Goal: Information Seeking & Learning: Compare options

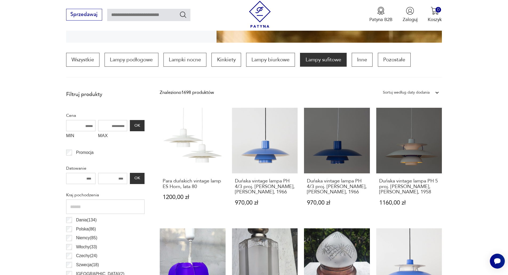
click at [428, 93] on div "Sortuj według daty dodania" at bounding box center [406, 92] width 47 height 7
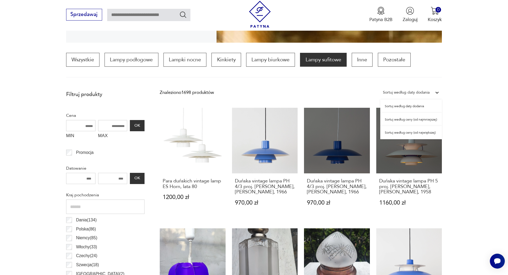
click at [433, 120] on div "Sortuj według ceny (od najmniejszej)" at bounding box center [411, 119] width 62 height 13
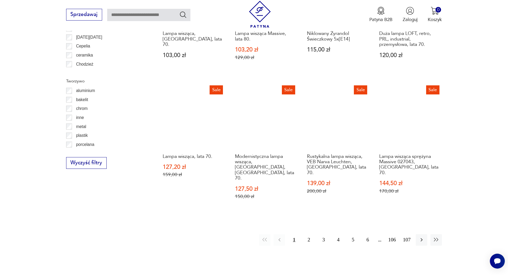
scroll to position [558, 0]
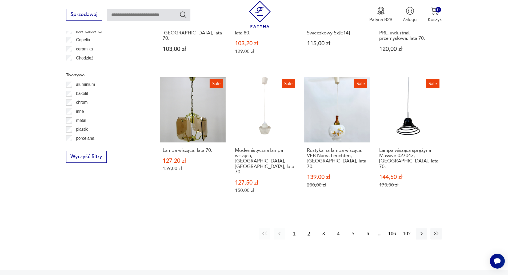
click at [308, 228] on button "2" at bounding box center [308, 233] width 11 height 11
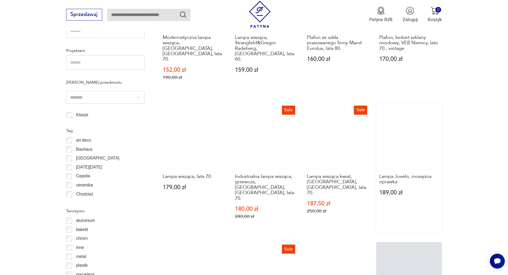
scroll to position [531, 0]
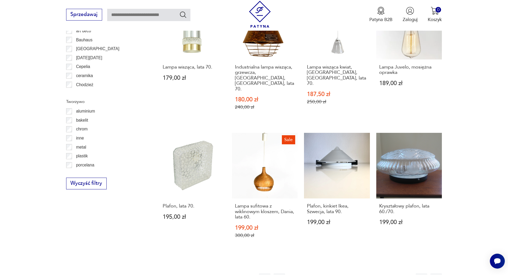
click at [323, 273] on button "3" at bounding box center [323, 278] width 11 height 11
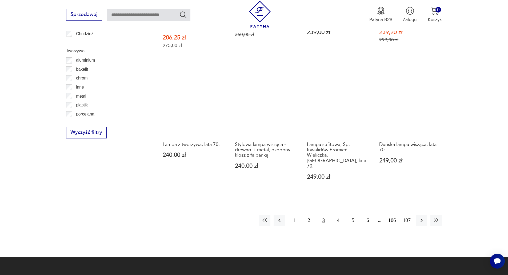
scroll to position [585, 0]
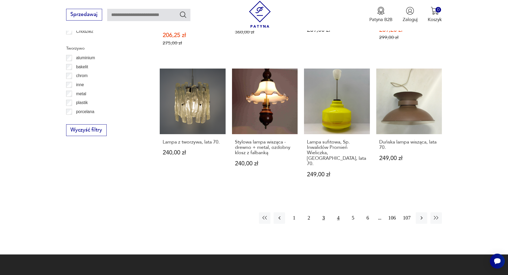
click at [337, 212] on button "4" at bounding box center [337, 217] width 11 height 11
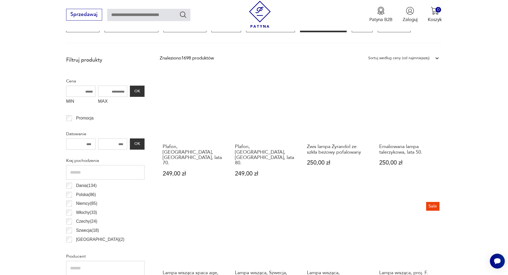
scroll to position [132, 0]
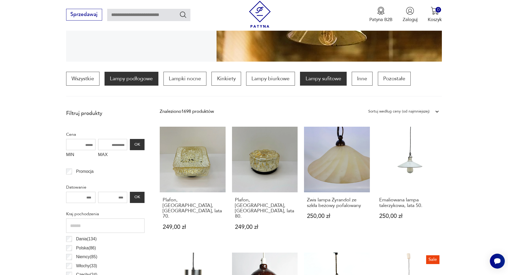
click at [131, 81] on p "Lampy podłogowe" at bounding box center [131, 79] width 54 height 14
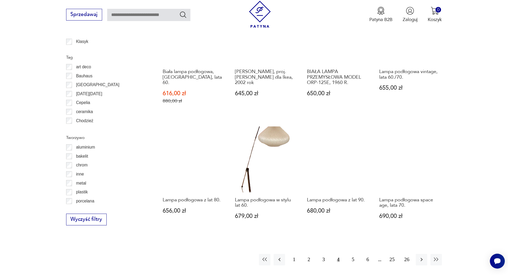
scroll to position [505, 0]
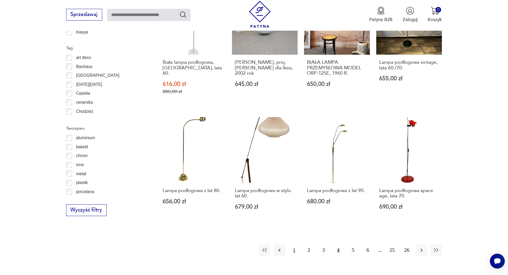
click at [295, 246] on button "1" at bounding box center [293, 249] width 11 height 11
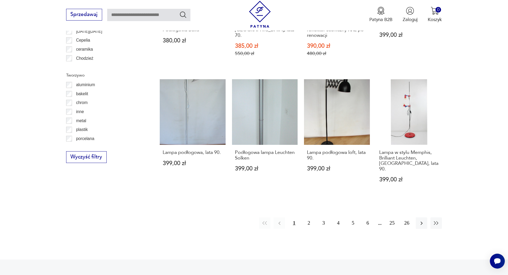
scroll to position [558, 0]
click at [306, 217] on button "2" at bounding box center [308, 222] width 11 height 11
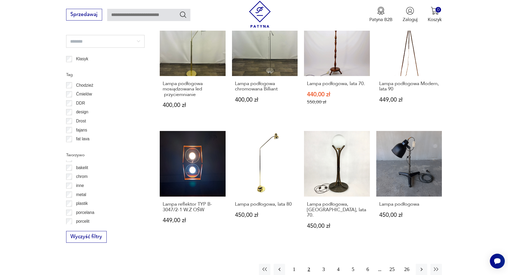
scroll to position [17, 0]
click at [79, 219] on p "szkło" at bounding box center [81, 219] width 10 height 7
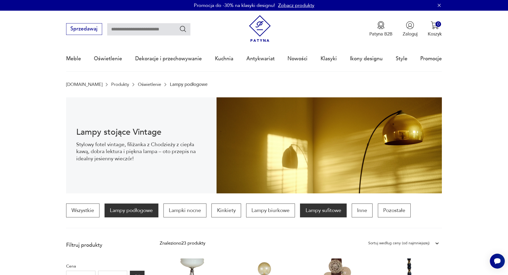
click at [328, 212] on p "Lampy sufitowe" at bounding box center [323, 210] width 46 height 14
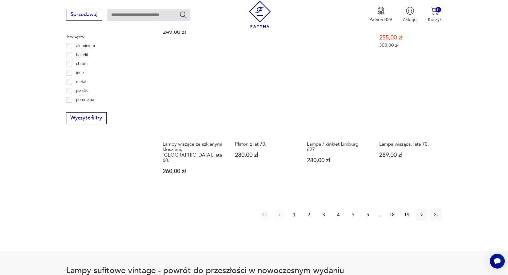
scroll to position [612, 0]
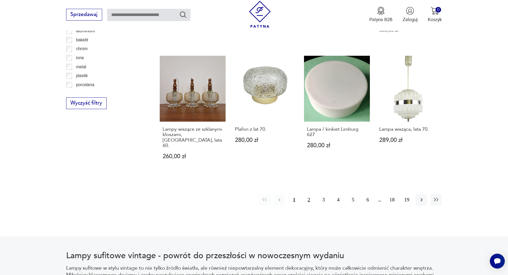
click at [308, 194] on button "2" at bounding box center [308, 199] width 11 height 11
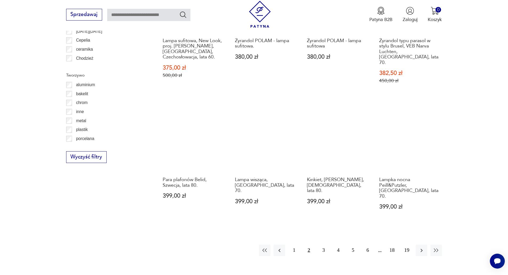
scroll to position [558, 0]
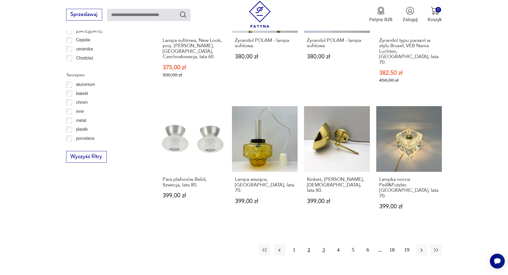
click at [323, 244] on button "3" at bounding box center [323, 249] width 11 height 11
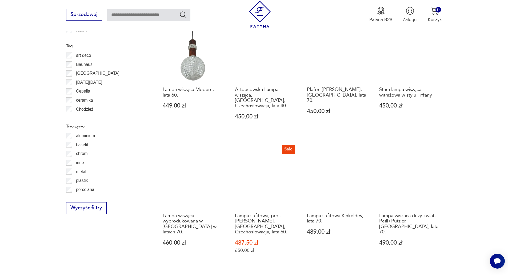
scroll to position [558, 0]
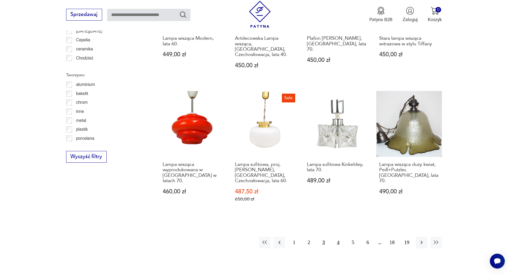
click at [337, 237] on button "4" at bounding box center [337, 242] width 11 height 11
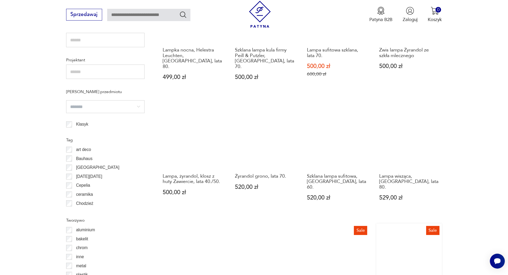
scroll to position [478, 0]
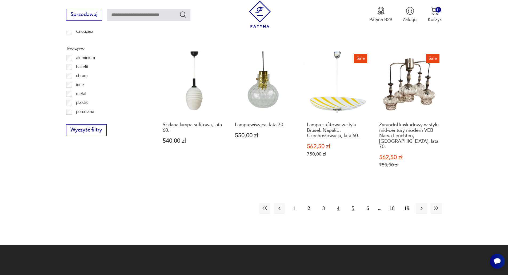
click at [354, 203] on button "5" at bounding box center [352, 208] width 11 height 11
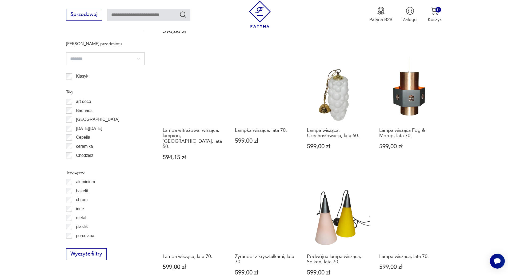
scroll to position [558, 0]
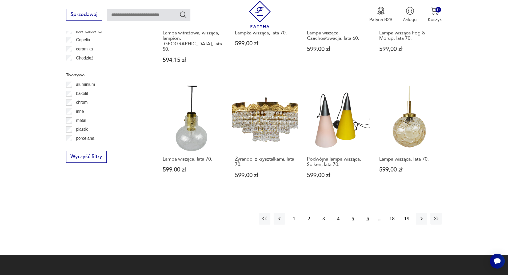
click at [367, 213] on button "6" at bounding box center [367, 218] width 11 height 11
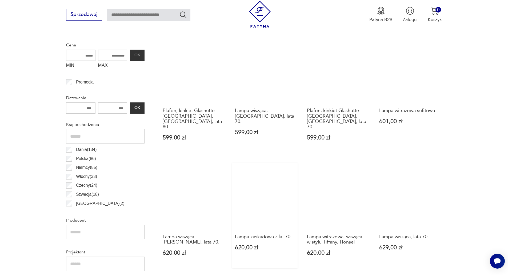
scroll to position [132, 0]
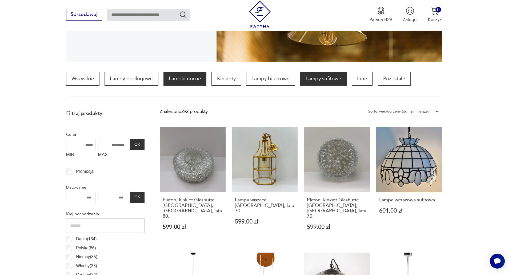
click at [189, 79] on p "Lampki nocne" at bounding box center [184, 79] width 43 height 14
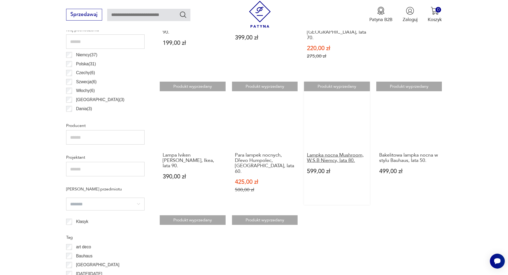
scroll to position [398, 0]
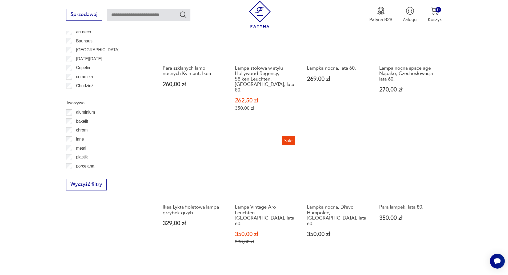
scroll to position [611, 0]
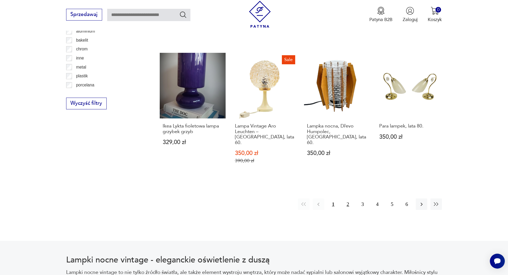
click at [350, 198] on button "2" at bounding box center [347, 203] width 11 height 11
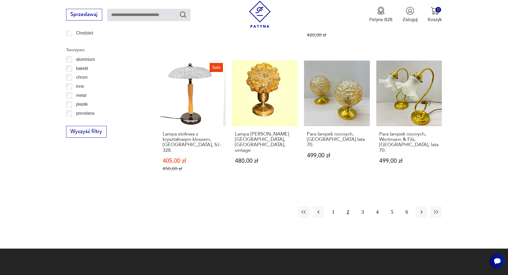
scroll to position [585, 0]
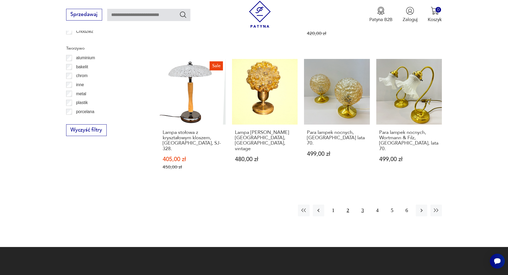
click at [360, 204] on button "3" at bounding box center [362, 209] width 11 height 11
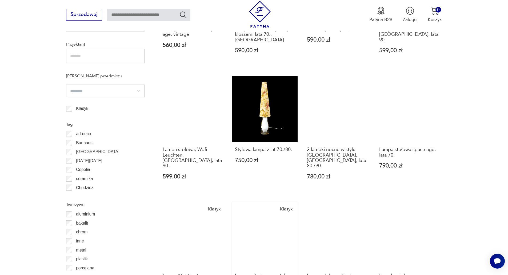
scroll to position [505, 0]
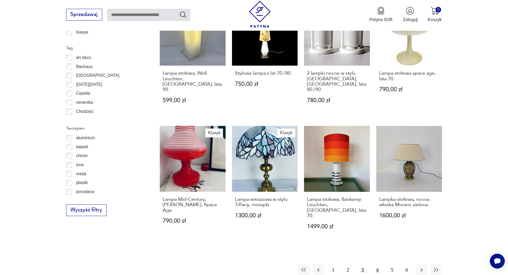
click at [378, 264] on button "4" at bounding box center [376, 269] width 11 height 11
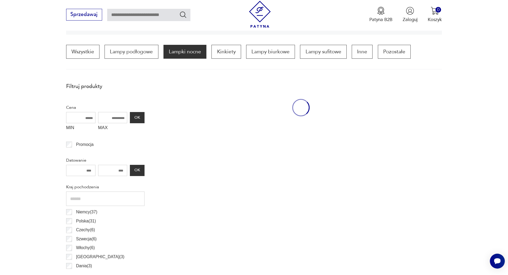
scroll to position [158, 0]
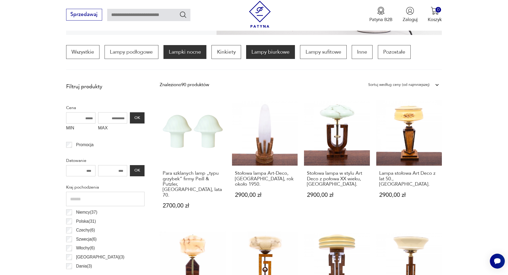
click at [267, 51] on p "Lampy biurkowe" at bounding box center [270, 52] width 49 height 14
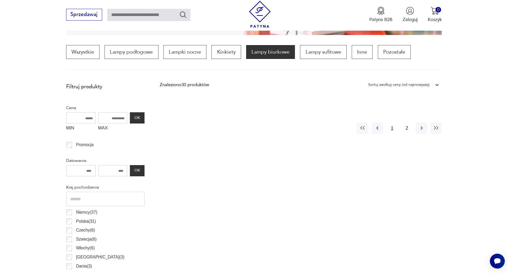
click at [393, 129] on button "1" at bounding box center [391, 127] width 11 height 11
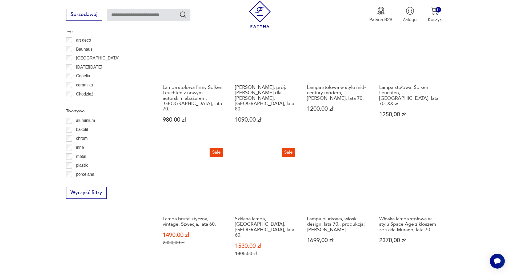
scroll to position [558, 0]
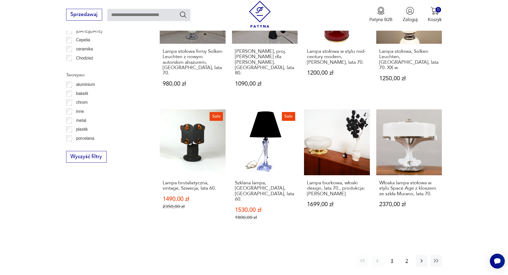
click at [405, 255] on button "2" at bounding box center [406, 260] width 11 height 11
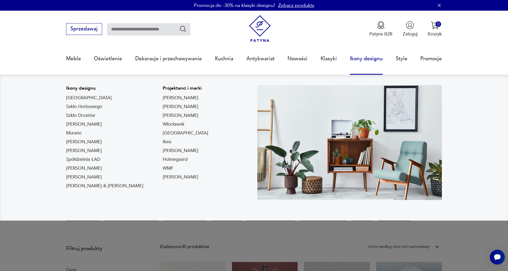
click at [364, 62] on link "Ikony designu" at bounding box center [366, 58] width 33 height 25
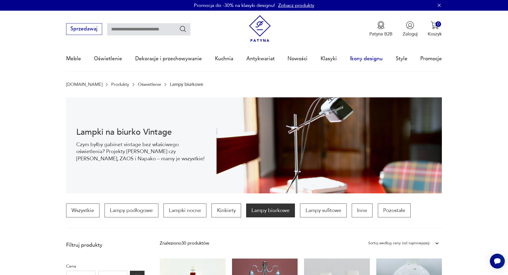
click at [362, 58] on link "Ikony designu" at bounding box center [366, 58] width 33 height 25
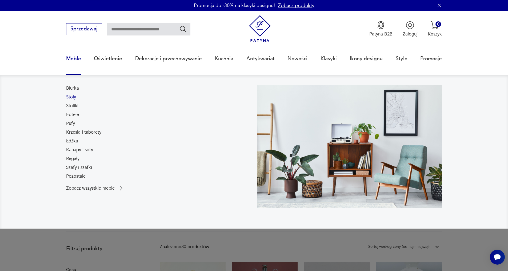
click at [73, 98] on link "Stoły" at bounding box center [71, 97] width 10 height 6
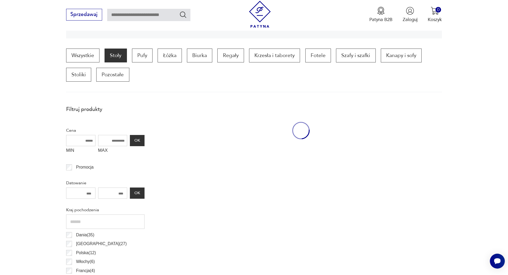
scroll to position [162, 0]
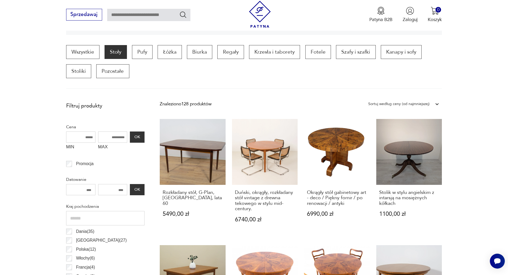
click at [416, 103] on div "Sortuj według ceny (od najmniejszej)" at bounding box center [398, 103] width 61 height 7
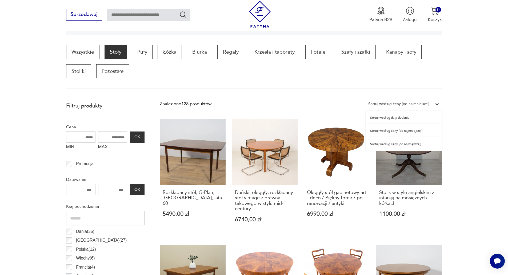
click at [401, 130] on div "Sortuj według ceny (od najmniejszej)" at bounding box center [403, 130] width 76 height 13
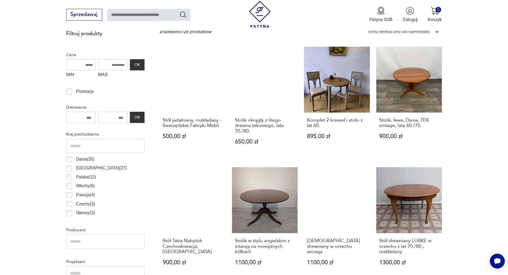
scroll to position [234, 0]
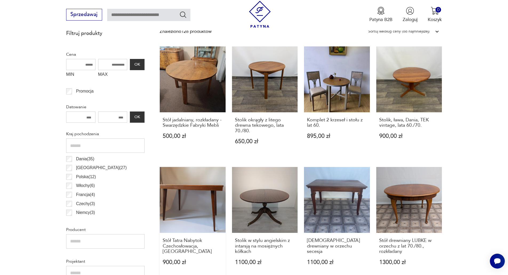
click at [211, 193] on link "Stół Tatra Nabytok Czechosłowacja, etykieta 900,00 zł" at bounding box center [193, 222] width 66 height 110
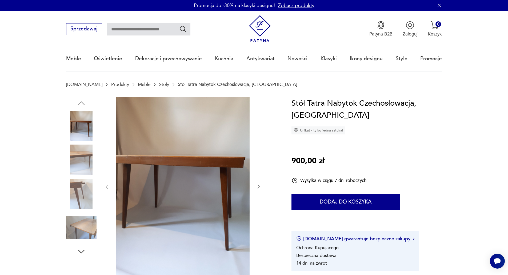
click at [77, 160] on img at bounding box center [81, 159] width 30 height 30
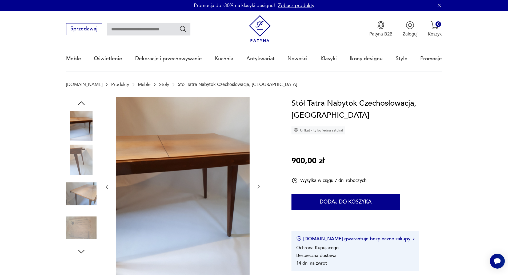
click at [258, 188] on icon "button" at bounding box center [258, 186] width 5 height 5
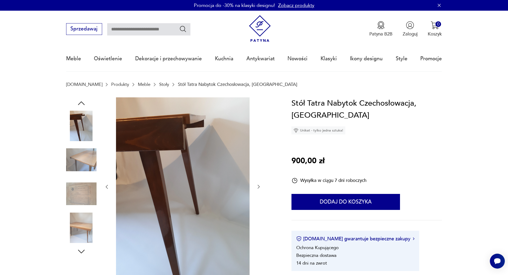
click at [257, 186] on icon "button" at bounding box center [258, 186] width 5 height 5
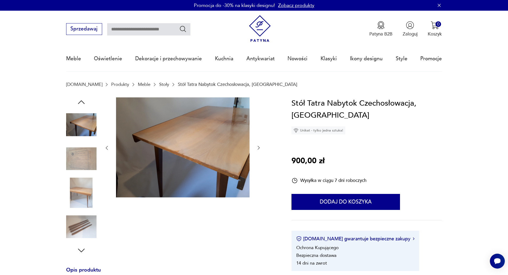
click at [258, 147] on icon "button" at bounding box center [258, 147] width 5 height 5
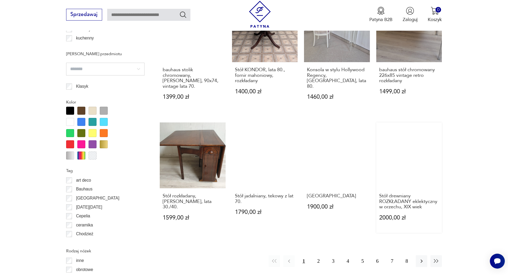
scroll to position [527, 0]
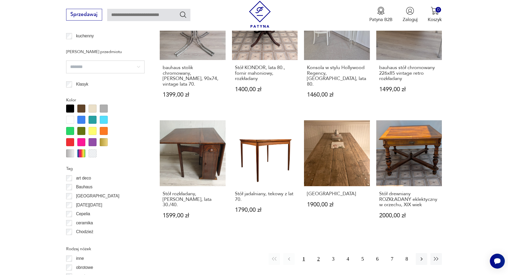
click at [316, 259] on button "2" at bounding box center [318, 258] width 11 height 11
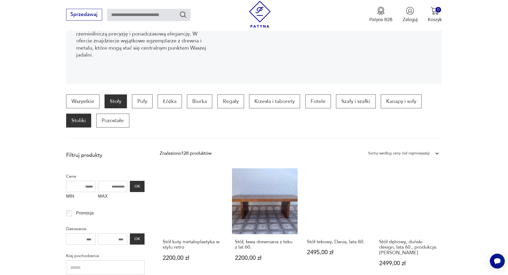
scroll to position [101, 0]
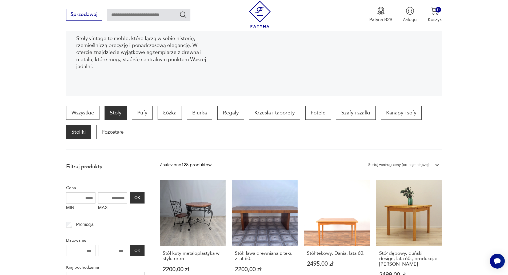
click at [84, 132] on p "Stoliki" at bounding box center [78, 132] width 25 height 14
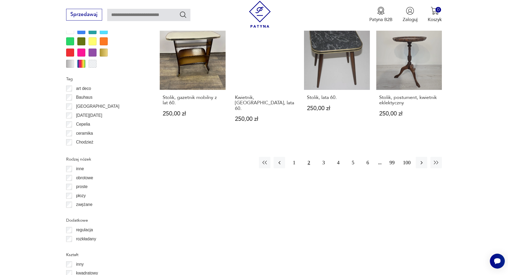
scroll to position [631, 0]
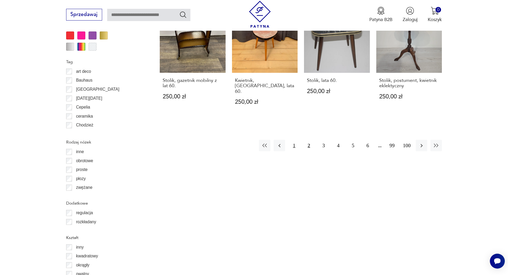
click at [296, 140] on button "1" at bounding box center [293, 145] width 11 height 11
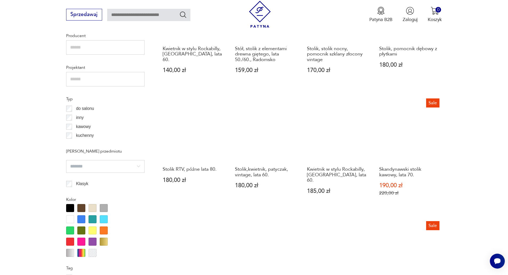
scroll to position [417, 0]
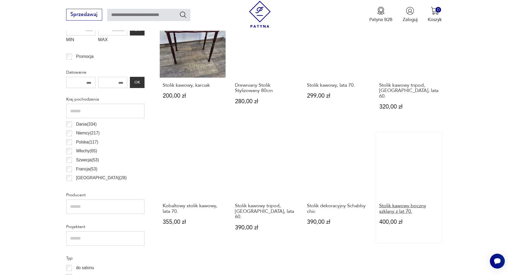
scroll to position [257, 0]
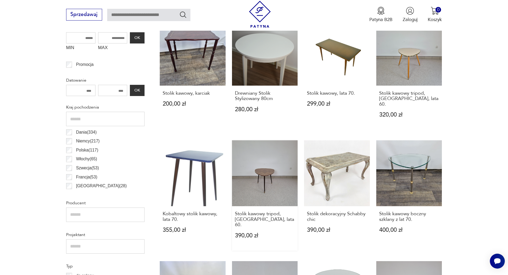
click at [270, 175] on link "Stolik kawowy tripod, Niemcy, lata 60. 390,00 zł" at bounding box center [265, 195] width 66 height 110
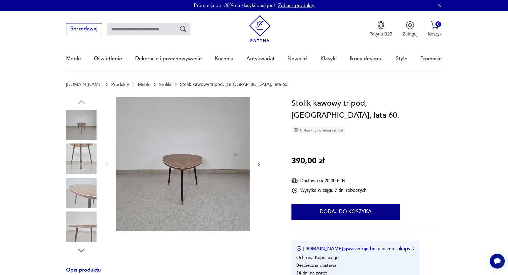
click at [86, 160] on img at bounding box center [81, 158] width 30 height 30
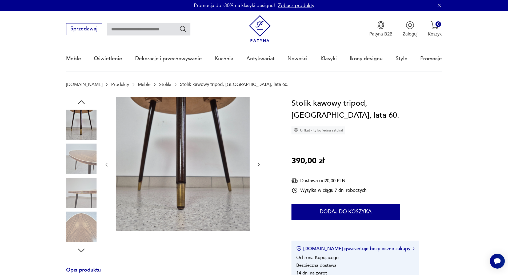
click at [85, 160] on img at bounding box center [81, 158] width 30 height 30
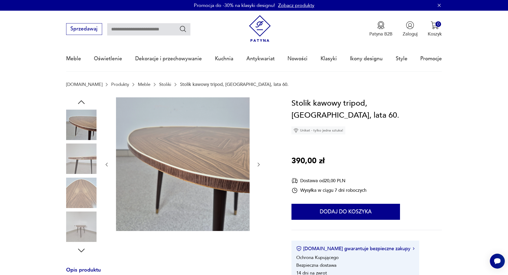
click at [74, 184] on img at bounding box center [81, 193] width 30 height 30
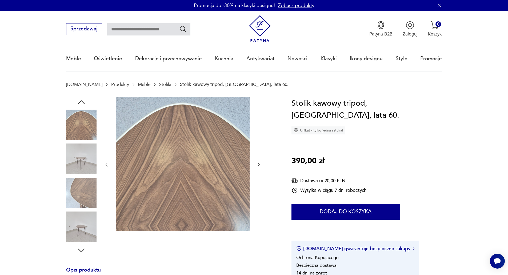
click at [83, 226] on img at bounding box center [81, 226] width 30 height 30
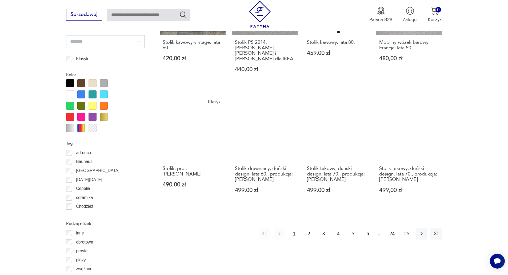
scroll to position [577, 0]
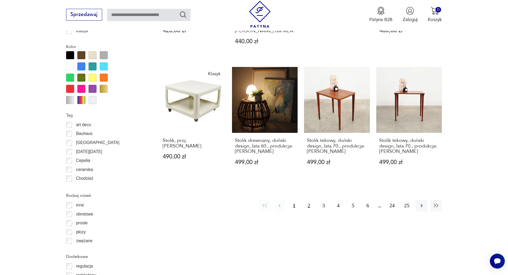
click at [311, 200] on button "2" at bounding box center [308, 205] width 11 height 11
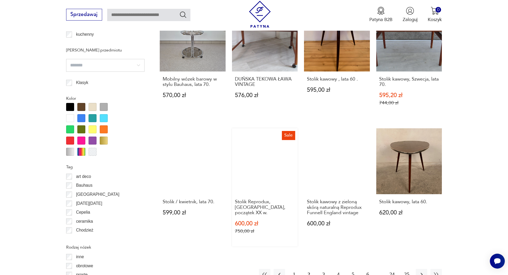
scroll to position [604, 0]
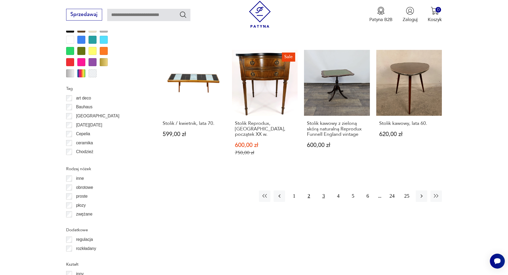
click at [324, 191] on button "3" at bounding box center [323, 195] width 11 height 11
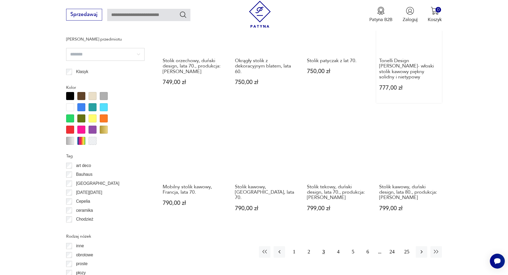
scroll to position [561, 0]
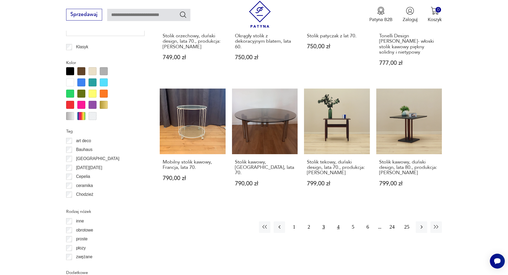
click at [336, 221] on button "4" at bounding box center [337, 226] width 11 height 11
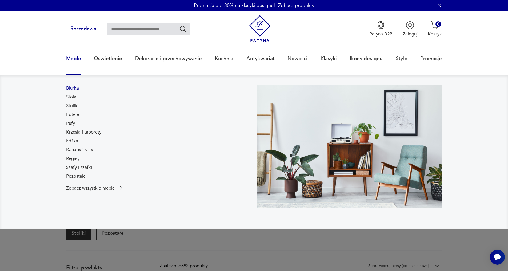
click at [72, 89] on link "Biurka" at bounding box center [72, 88] width 13 height 6
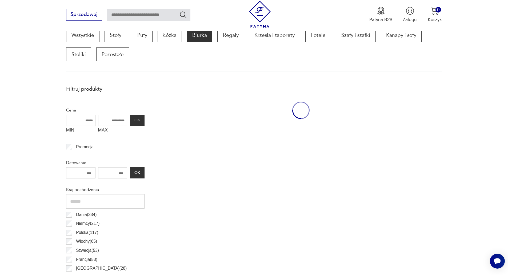
scroll to position [178, 0]
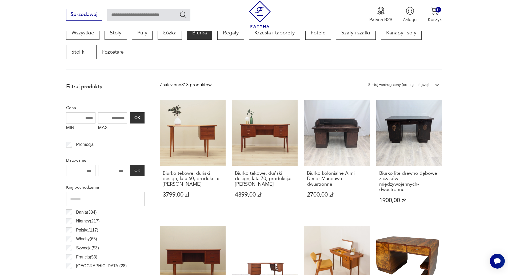
click at [422, 85] on div "Sortuj według ceny (od najmniejszej)" at bounding box center [398, 84] width 61 height 7
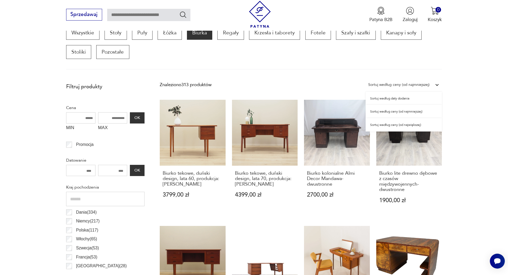
click at [406, 112] on div "Sortuj według ceny (od najmniejszej)" at bounding box center [403, 111] width 76 height 13
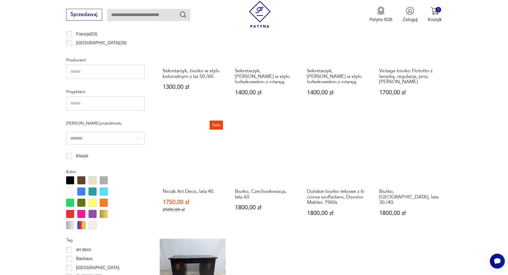
scroll to position [391, 0]
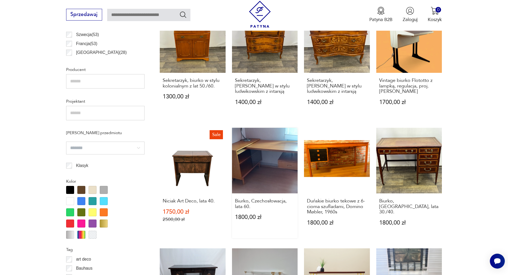
click at [285, 160] on link "Biurko, Czechosłowacja, lata 60. 1800,00 zł" at bounding box center [265, 183] width 66 height 110
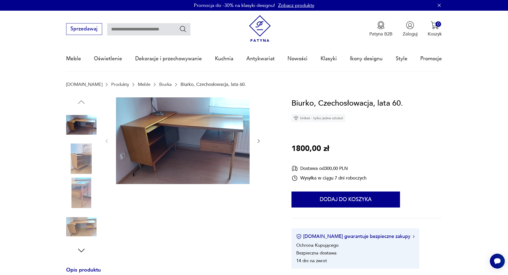
click at [77, 160] on img at bounding box center [81, 158] width 30 height 30
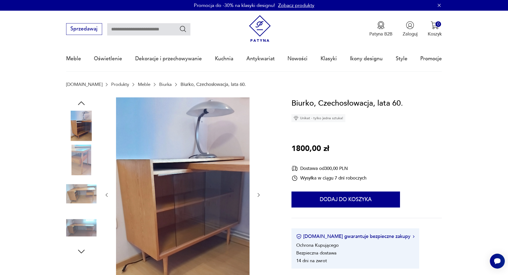
click at [83, 192] on img at bounding box center [81, 194] width 30 height 30
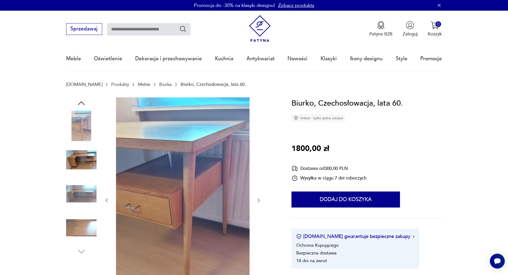
click at [80, 200] on img at bounding box center [81, 194] width 30 height 30
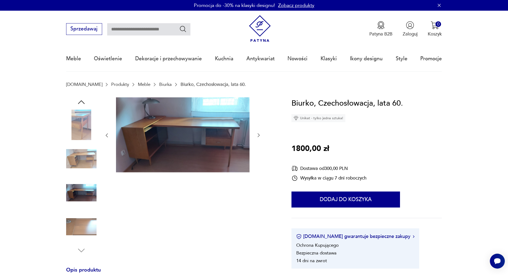
click at [82, 215] on img at bounding box center [81, 226] width 30 height 30
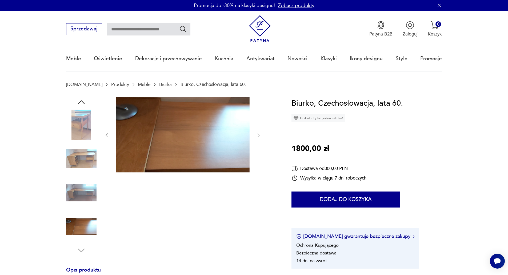
click at [85, 196] on img at bounding box center [81, 193] width 30 height 30
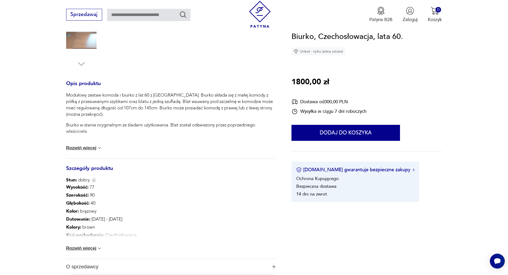
scroll to position [187, 0]
click at [90, 245] on div "Wysokość : 77 Szerokość : 90 Głębokość : 40 Kolor: brązowy Datowanie : 1960 - 1…" at bounding box center [171, 220] width 210 height 75
click at [91, 249] on button "Rozwiń więcej" at bounding box center [84, 247] width 36 height 5
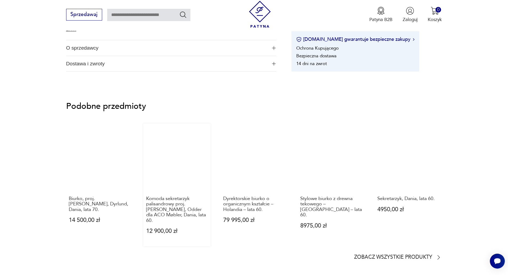
scroll to position [453, 0]
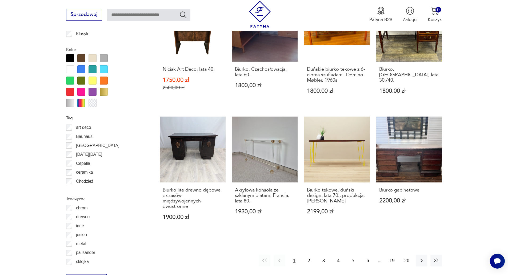
scroll to position [533, 0]
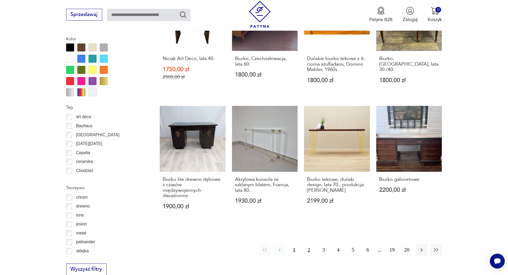
click at [308, 244] on button "2" at bounding box center [308, 249] width 11 height 11
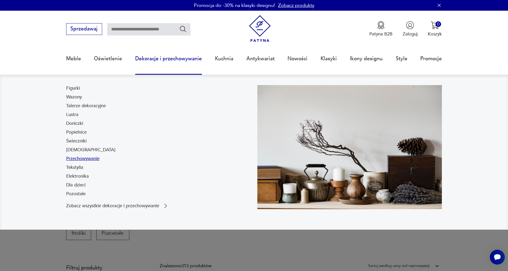
click at [93, 159] on link "Przechowywanie" at bounding box center [82, 158] width 33 height 6
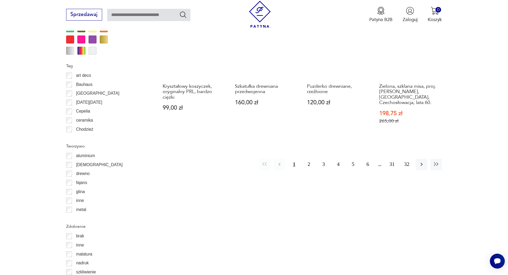
scroll to position [657, 0]
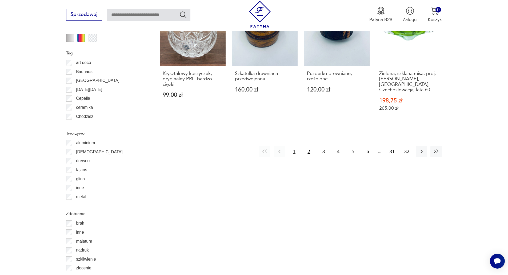
click at [310, 146] on button "2" at bounding box center [308, 151] width 11 height 11
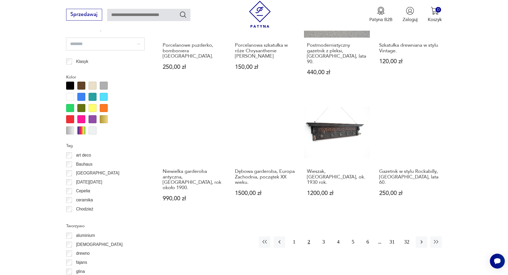
scroll to position [577, 0]
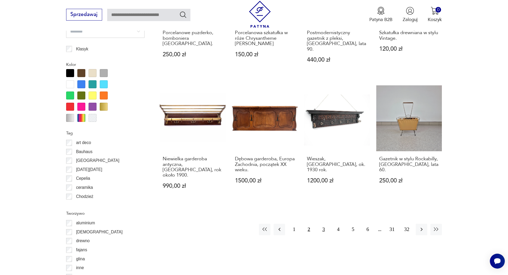
click at [324, 224] on button "3" at bounding box center [323, 229] width 11 height 11
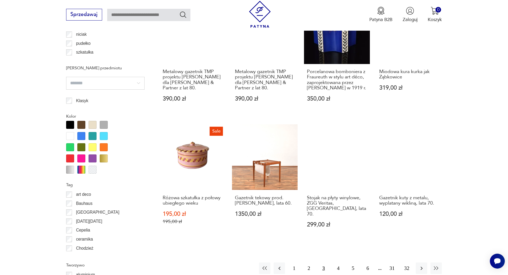
scroll to position [524, 0]
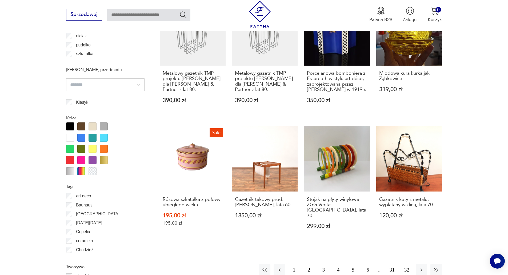
click at [338, 264] on button "4" at bounding box center [337, 269] width 11 height 11
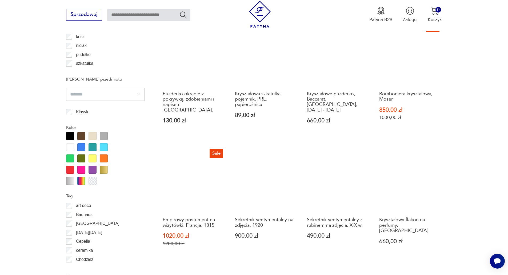
scroll to position [524, 0]
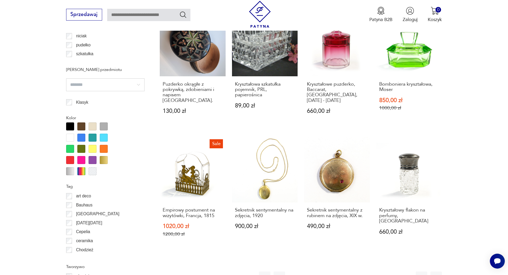
click at [350, 271] on button "5" at bounding box center [352, 276] width 11 height 11
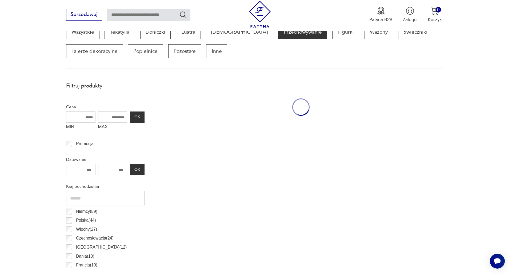
scroll to position [178, 0]
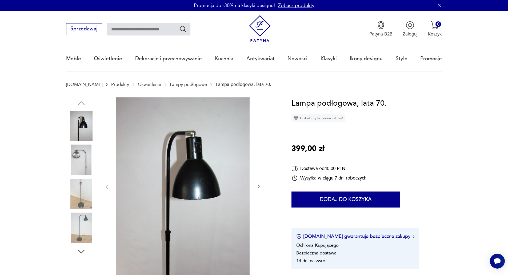
click at [73, 161] on img at bounding box center [81, 159] width 30 height 30
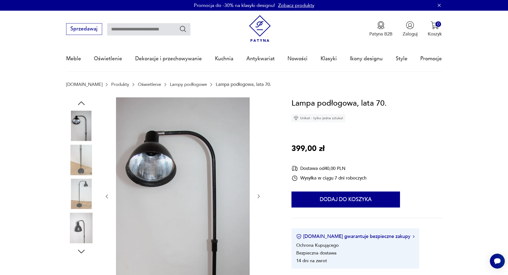
click at [84, 198] on img at bounding box center [81, 194] width 30 height 30
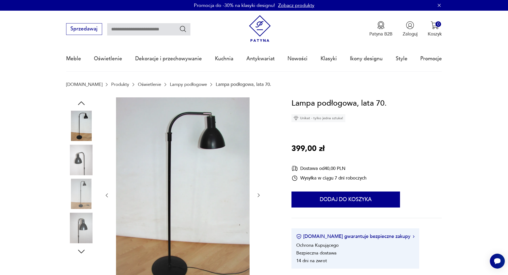
click at [78, 195] on img at bounding box center [81, 194] width 30 height 30
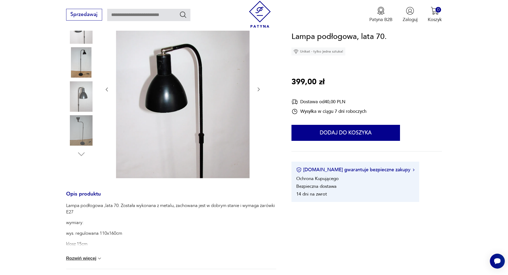
scroll to position [107, 0]
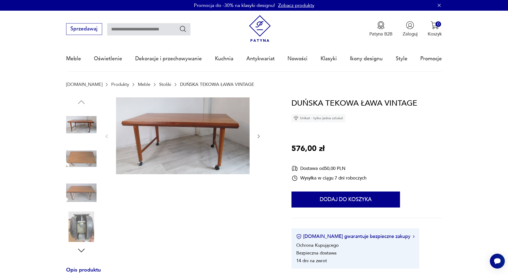
click at [82, 152] on img at bounding box center [81, 158] width 30 height 30
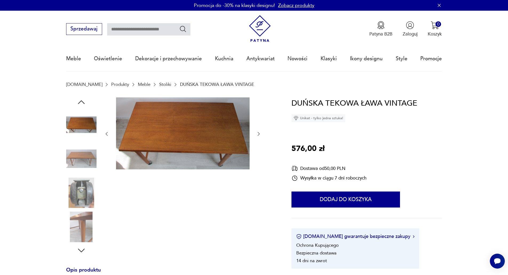
click at [255, 132] on div at bounding box center [182, 133] width 157 height 73
click at [258, 134] on icon "button" at bounding box center [258, 133] width 5 height 5
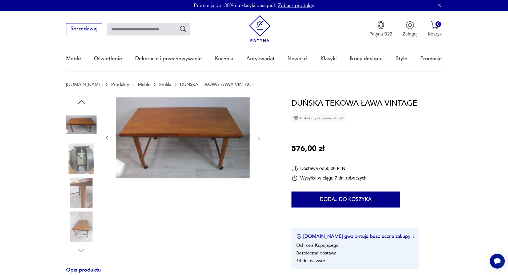
click at [258, 134] on div at bounding box center [182, 138] width 157 height 82
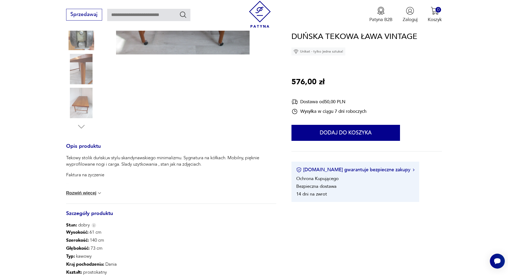
scroll to position [133, 0]
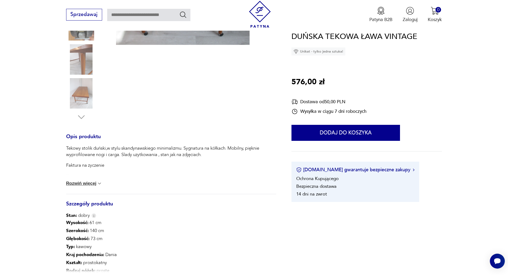
click at [145, 147] on p "Tekowy stolik duński,w stylu skandynawskiego minimalizmu. Sygnatura na kółkach.…" at bounding box center [171, 151] width 210 height 13
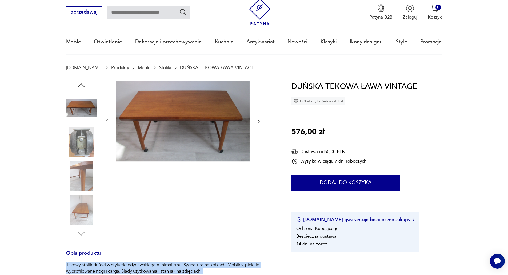
scroll to position [0, 0]
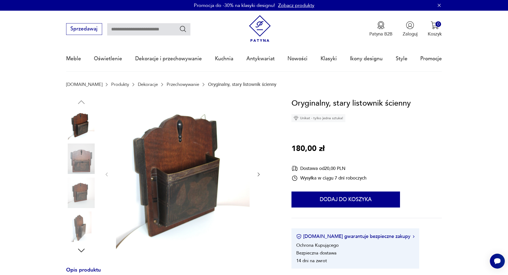
click at [366, 101] on h1 "Oryginalny, stary listownik ścienny" at bounding box center [350, 103] width 119 height 12
click at [82, 163] on img at bounding box center [81, 158] width 30 height 30
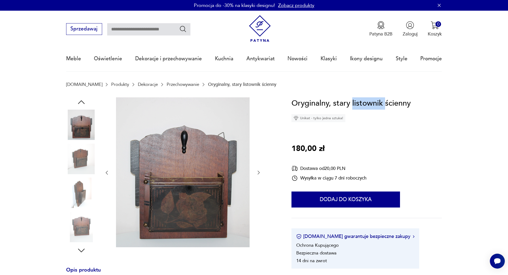
click at [81, 179] on img at bounding box center [81, 193] width 30 height 30
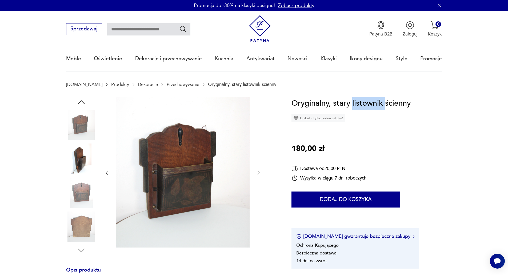
copy h1 "listownik"
click at [144, 29] on input "text" at bounding box center [148, 29] width 83 height 12
paste input "*********"
type input "*********"
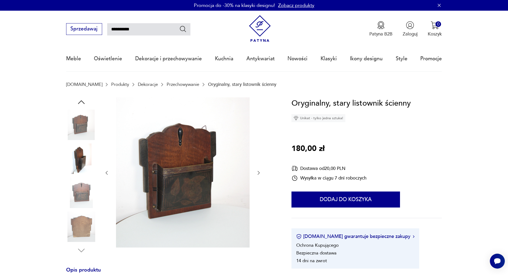
click at [182, 30] on icon "Szukaj" at bounding box center [183, 29] width 8 height 8
type input "*********"
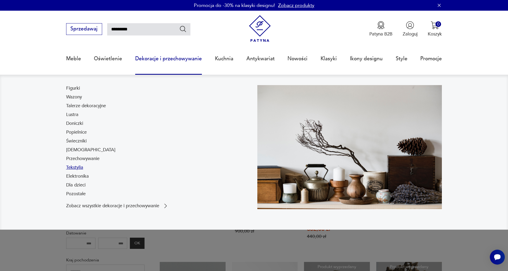
click at [78, 167] on link "Tekstylia" at bounding box center [74, 167] width 17 height 6
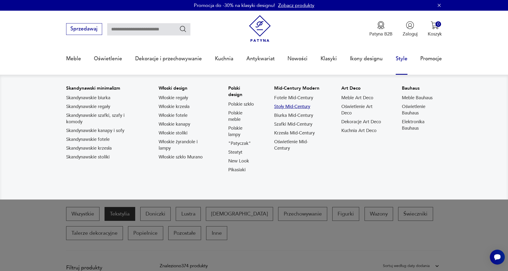
click at [309, 108] on link "Stoły Mid-Century" at bounding box center [292, 106] width 36 height 6
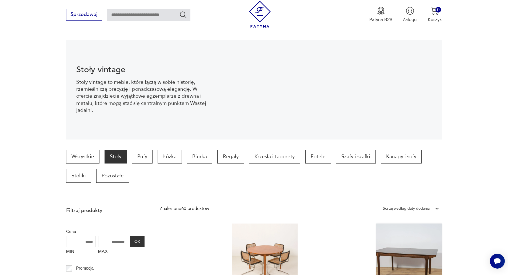
scroll to position [107, 0]
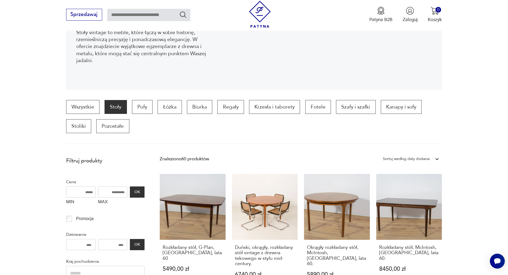
click at [416, 160] on div "Sortuj według daty dodania" at bounding box center [406, 158] width 47 height 7
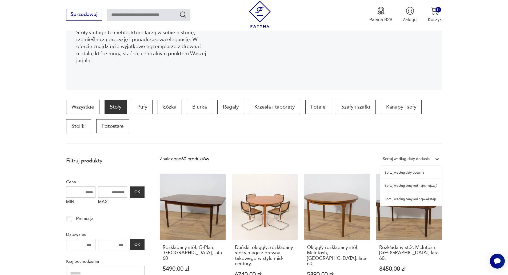
click at [412, 186] on div "Sortuj według ceny (od najmniejszej)" at bounding box center [411, 185] width 62 height 13
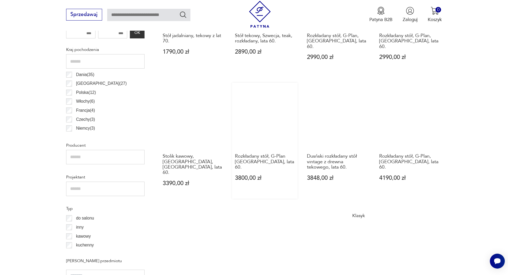
scroll to position [394, 0]
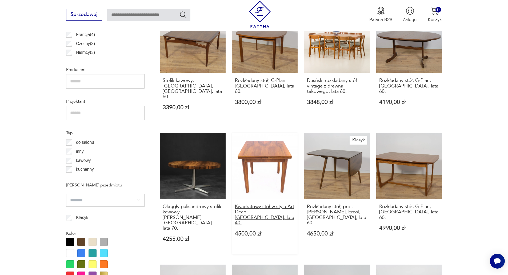
click at [263, 204] on h3 "Kwadratowy stół w stylu Art Deco, Polska, lata 40." at bounding box center [265, 215] width 60 height 22
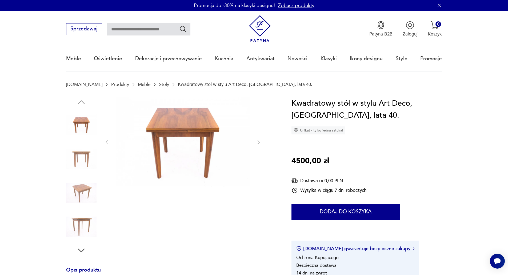
click at [257, 142] on icon "button" at bounding box center [258, 141] width 5 height 5
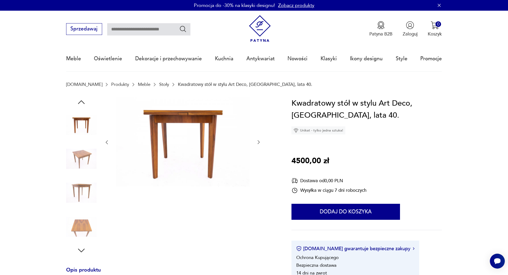
click at [257, 142] on icon "button" at bounding box center [258, 141] width 5 height 5
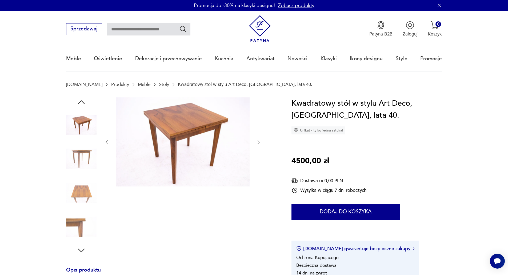
click at [257, 142] on icon "button" at bounding box center [258, 141] width 5 height 5
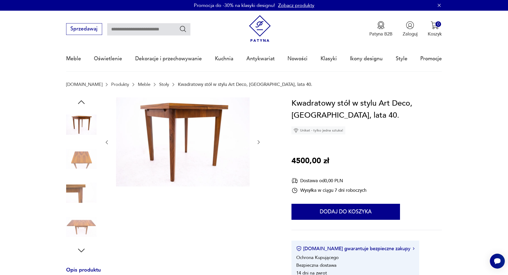
click at [257, 142] on icon "button" at bounding box center [258, 141] width 5 height 5
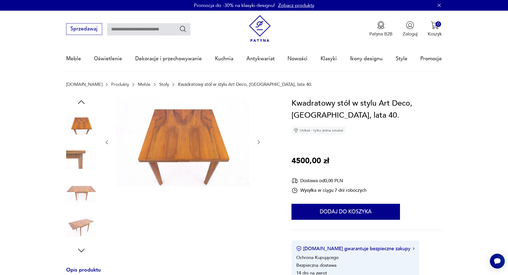
click at [257, 142] on icon "button" at bounding box center [258, 141] width 5 height 5
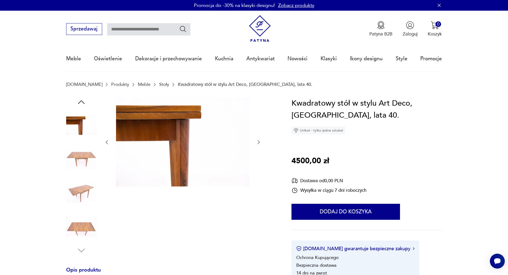
click at [257, 142] on icon "button" at bounding box center [258, 141] width 5 height 5
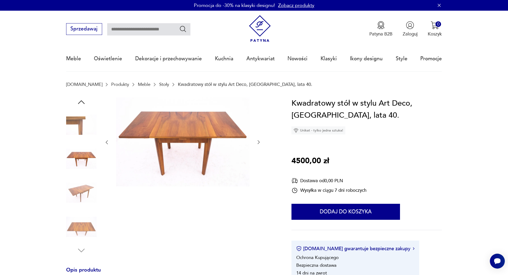
click at [257, 142] on icon "button" at bounding box center [258, 141] width 5 height 5
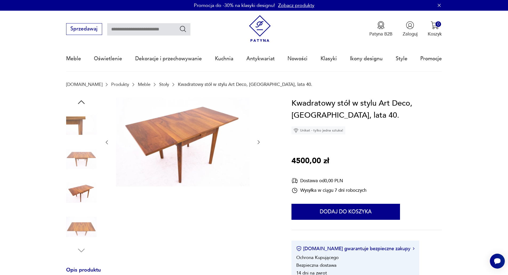
click at [257, 142] on icon "button" at bounding box center [258, 141] width 5 height 5
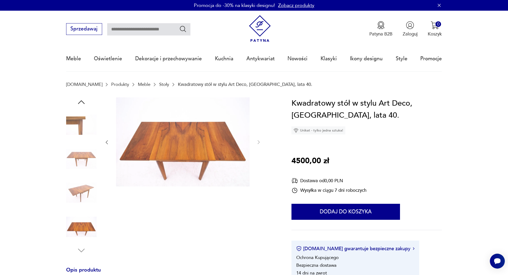
scroll to position [133, 0]
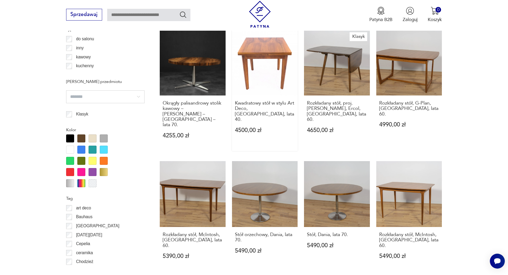
scroll to position [559, 0]
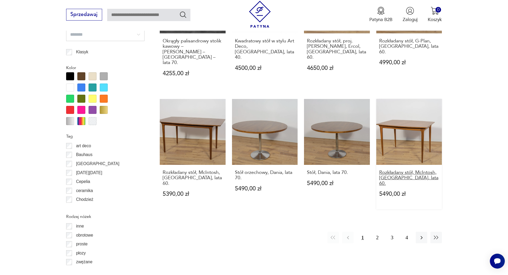
click at [413, 170] on h3 "Rozkładany stół, McIntosh, Wielka Brytania, lata 60." at bounding box center [409, 178] width 60 height 16
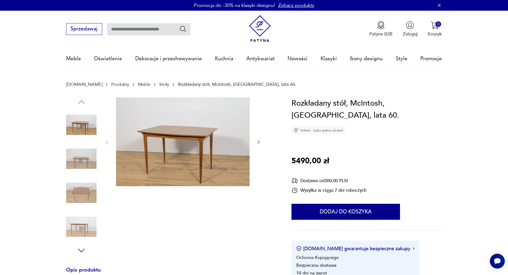
click at [81, 159] on img at bounding box center [81, 158] width 30 height 30
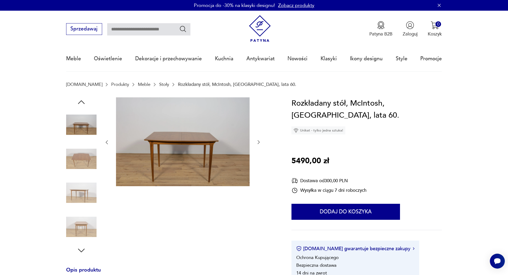
click at [82, 160] on img at bounding box center [81, 158] width 30 height 30
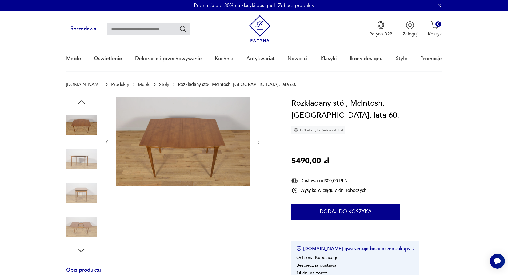
click at [81, 166] on img at bounding box center [81, 158] width 30 height 30
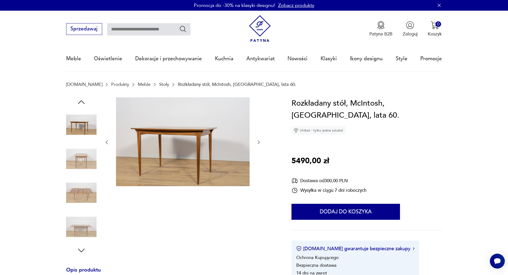
click at [83, 196] on img at bounding box center [81, 193] width 30 height 30
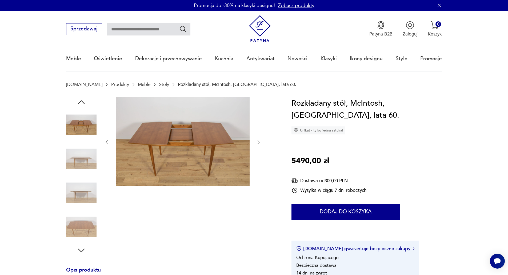
click at [82, 228] on img at bounding box center [81, 226] width 30 height 30
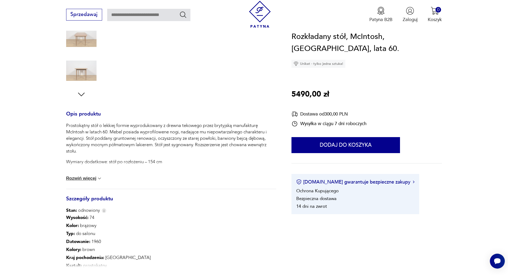
scroll to position [187, 0]
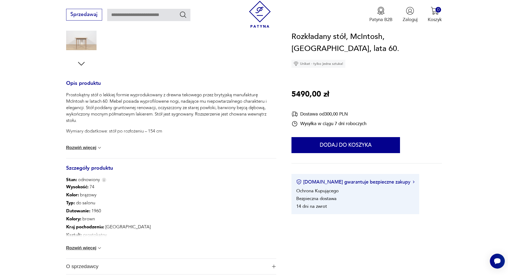
click at [93, 248] on button "Rozwiń więcej" at bounding box center [84, 247] width 36 height 5
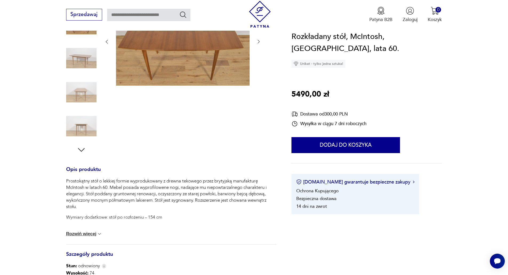
scroll to position [0, 0]
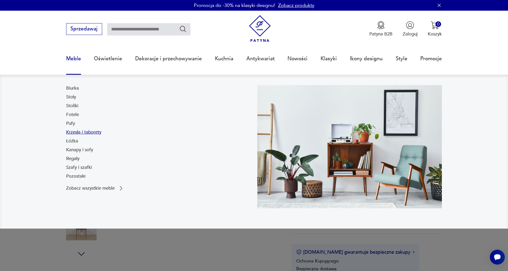
click at [78, 133] on link "Krzesła i taborety" at bounding box center [83, 132] width 35 height 6
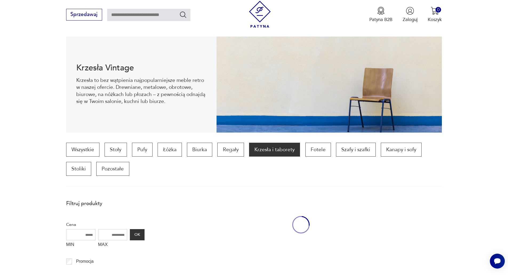
scroll to position [71, 0]
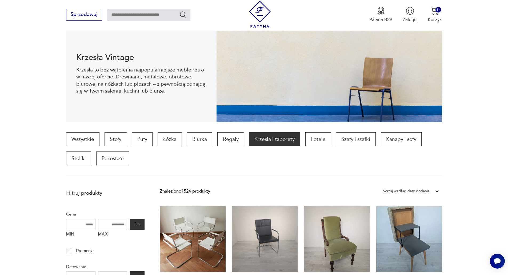
click at [437, 193] on icon at bounding box center [436, 190] width 5 height 5
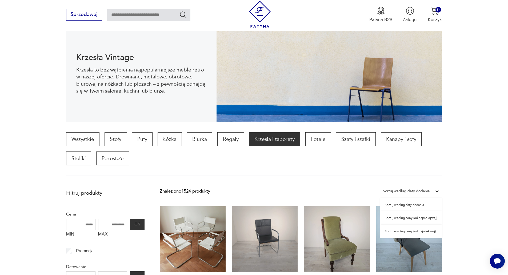
click at [420, 220] on div "Sortuj według ceny (od najmniejszej)" at bounding box center [411, 217] width 62 height 13
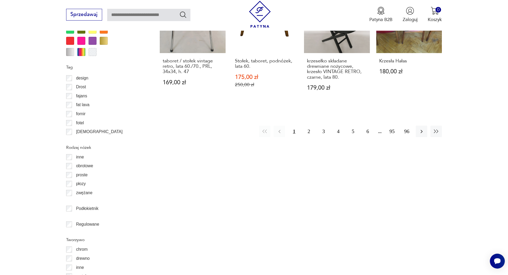
scroll to position [684, 0]
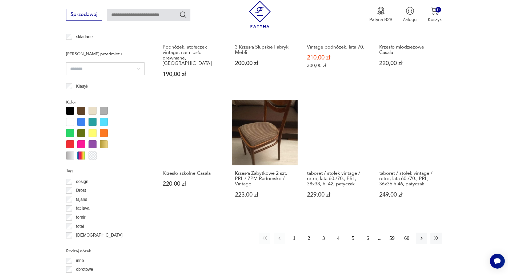
scroll to position [551, 0]
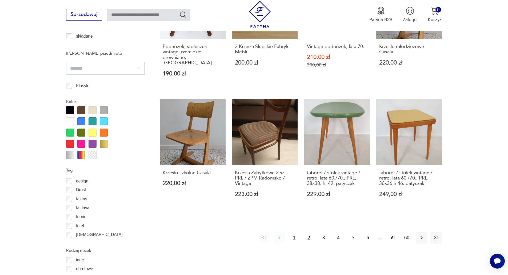
click at [306, 232] on button "2" at bounding box center [308, 237] width 11 height 11
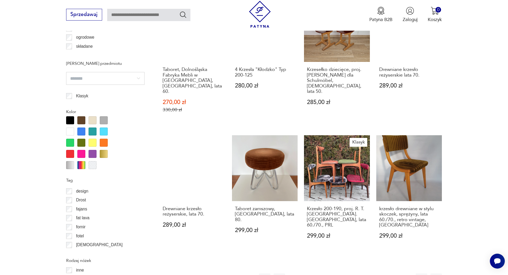
scroll to position [551, 0]
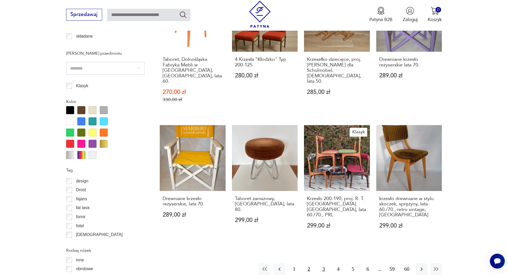
click at [324, 263] on button "3" at bounding box center [323, 268] width 11 height 11
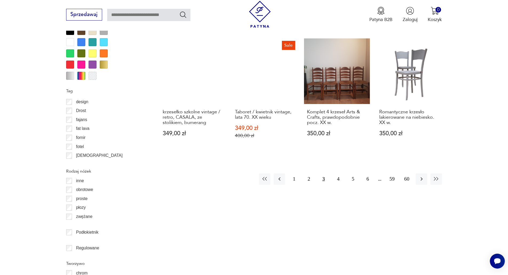
scroll to position [631, 0]
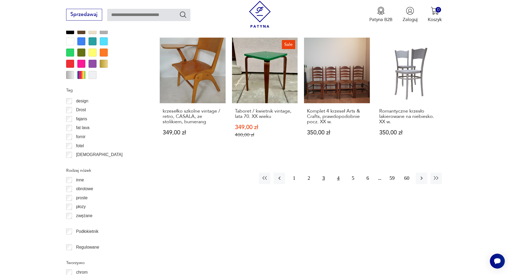
click at [339, 172] on button "4" at bounding box center [337, 177] width 11 height 11
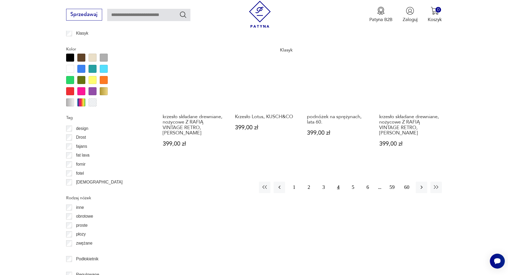
scroll to position [604, 0]
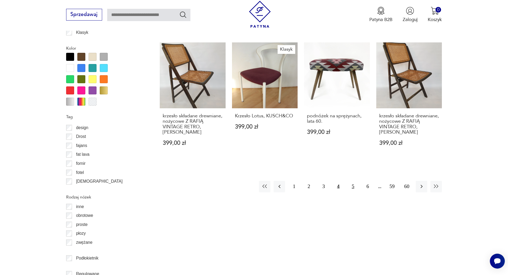
click at [350, 184] on button "5" at bounding box center [352, 186] width 11 height 11
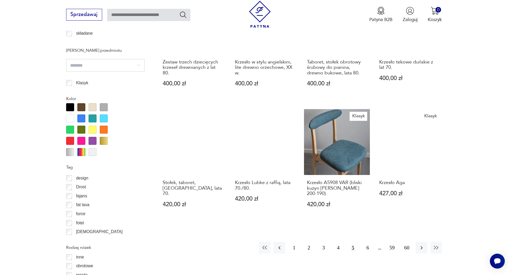
scroll to position [604, 0]
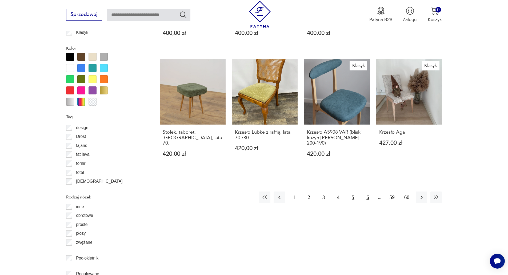
click at [367, 191] on button "6" at bounding box center [367, 196] width 11 height 11
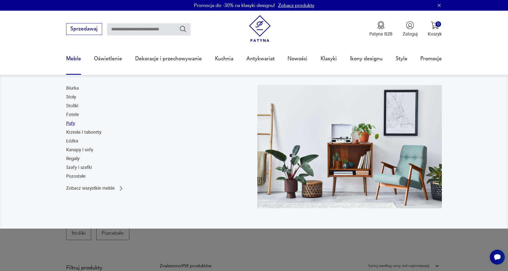
click at [70, 123] on link "Pufy" at bounding box center [70, 123] width 9 height 6
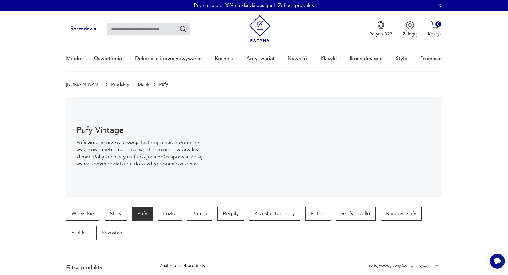
click at [147, 27] on input "text" at bounding box center [148, 29] width 83 height 12
type input "******"
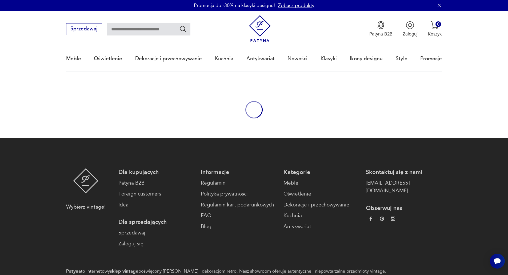
type input "******"
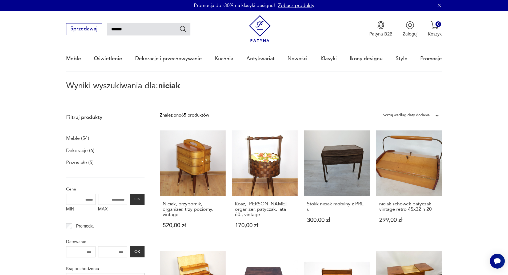
click at [425, 115] on div "Sortuj według daty dodania" at bounding box center [406, 115] width 47 height 7
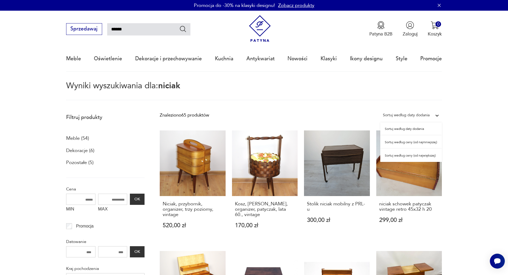
click at [418, 143] on div "Sortuj według ceny (od najmniejszej)" at bounding box center [411, 141] width 62 height 13
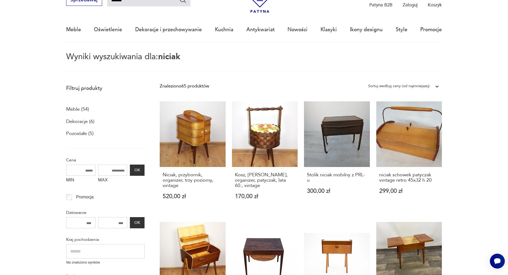
scroll to position [31, 0]
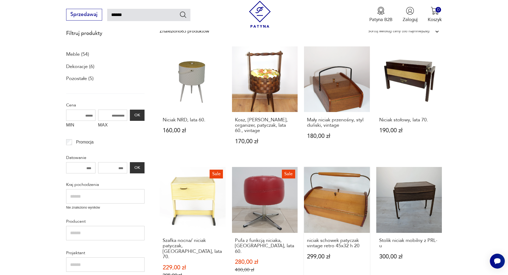
click at [338, 185] on link "niciak schowek patyczak vintage retro 45x32 h 20 299,00 zł" at bounding box center [337, 228] width 66 height 123
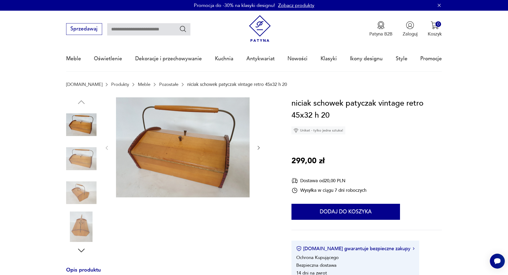
click at [84, 195] on img at bounding box center [81, 193] width 30 height 30
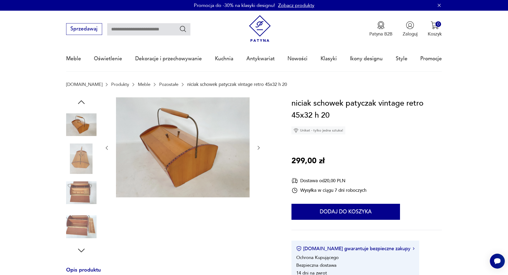
click at [220, 151] on img at bounding box center [183, 147] width 134 height 100
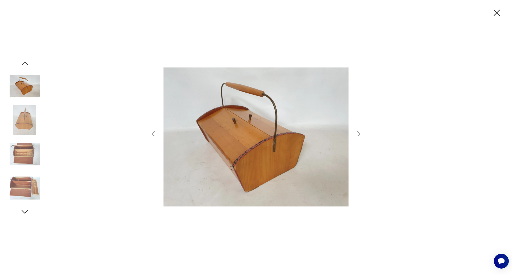
click at [358, 134] on icon "button" at bounding box center [359, 134] width 8 height 8
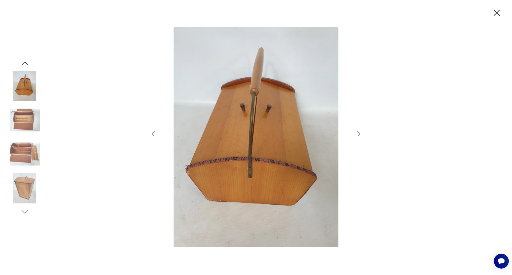
click at [358, 134] on icon "button" at bounding box center [359, 134] width 8 height 8
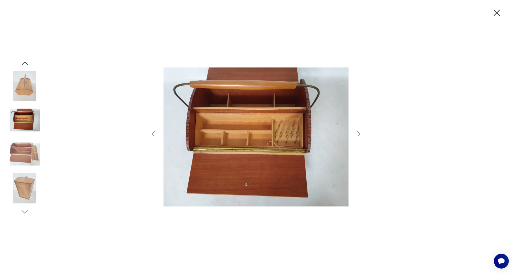
click at [358, 134] on icon "button" at bounding box center [359, 134] width 8 height 8
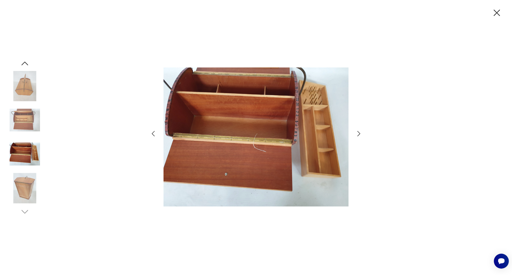
click at [358, 134] on icon "button" at bounding box center [359, 134] width 8 height 8
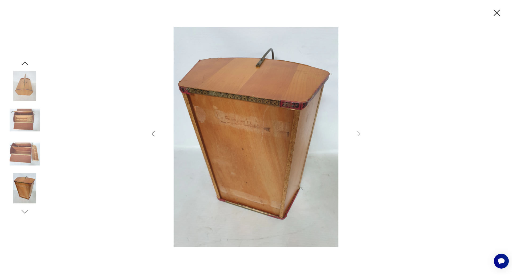
click at [497, 9] on icon "button" at bounding box center [496, 12] width 11 height 11
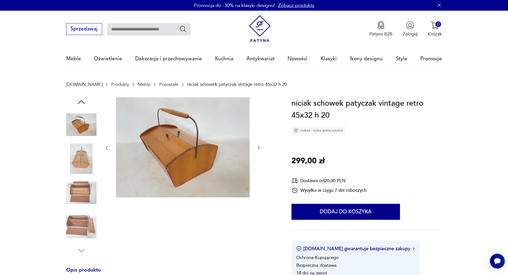
type input "******"
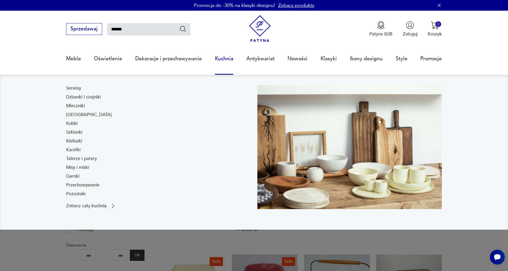
click at [228, 59] on link "Kuchnia" at bounding box center [224, 58] width 18 height 25
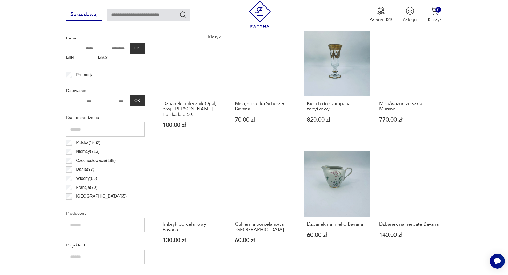
scroll to position [265, 0]
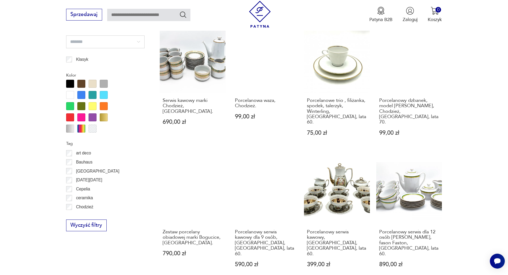
scroll to position [444, 0]
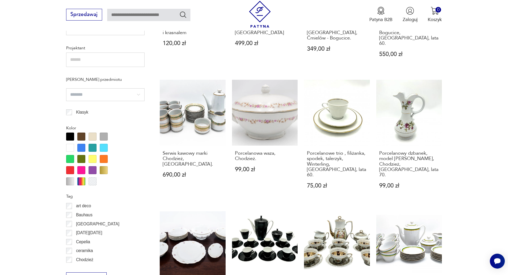
click at [82, 149] on div at bounding box center [81, 148] width 8 height 8
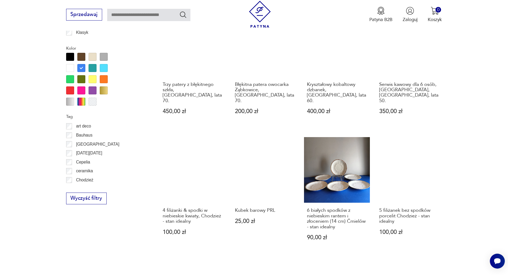
scroll to position [524, 0]
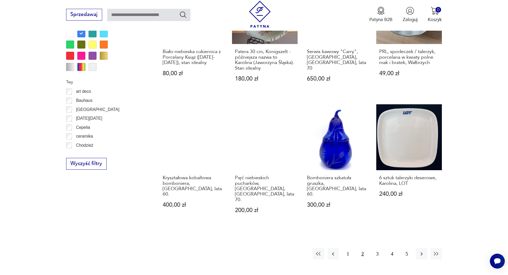
scroll to position [577, 0]
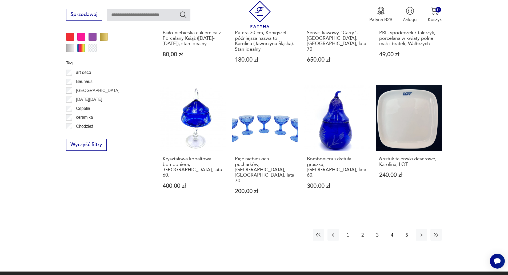
click at [378, 229] on button "3" at bounding box center [376, 234] width 11 height 11
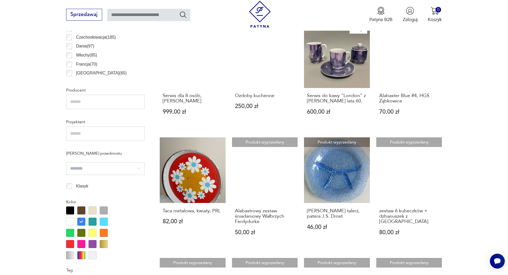
scroll to position [391, 0]
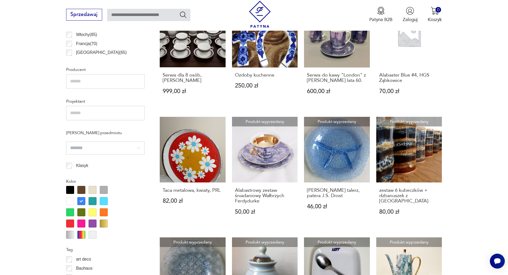
click at [79, 201] on div at bounding box center [81, 201] width 8 height 8
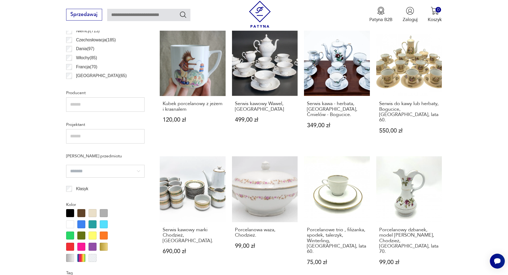
scroll to position [444, 0]
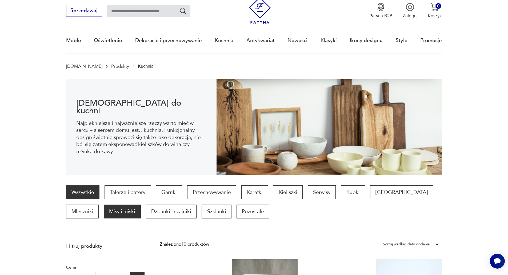
scroll to position [53, 0]
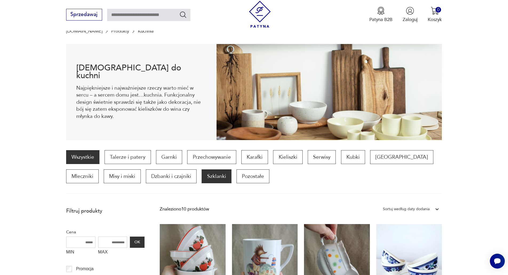
click at [201, 175] on p "Szklanki" at bounding box center [216, 176] width 30 height 14
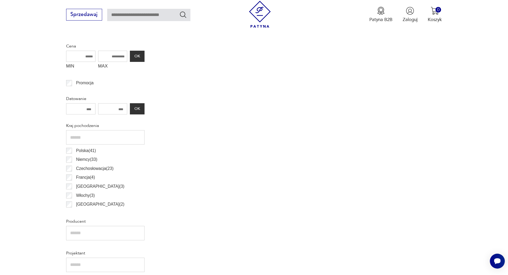
scroll to position [240, 0]
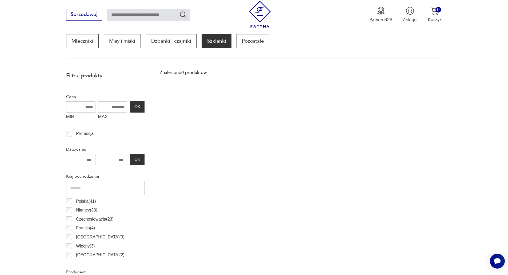
scroll to position [178, 0]
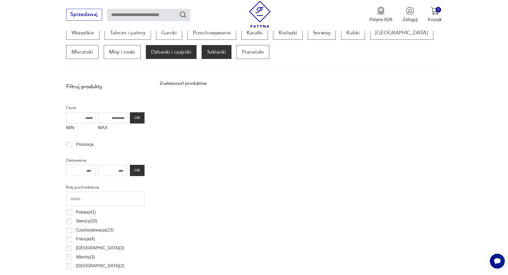
click at [146, 52] on p "Dzbanki i czajniki" at bounding box center [171, 52] width 51 height 14
click at [104, 54] on p "Misy i miski" at bounding box center [122, 52] width 37 height 14
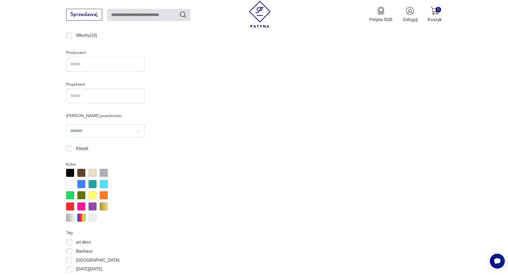
scroll to position [417, 0]
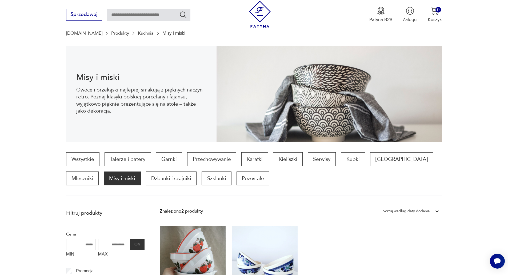
scroll to position [51, 0]
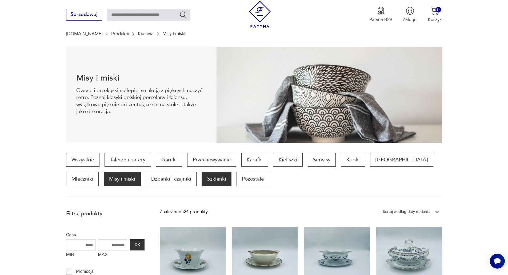
click at [201, 180] on p "Szklanki" at bounding box center [216, 179] width 30 height 14
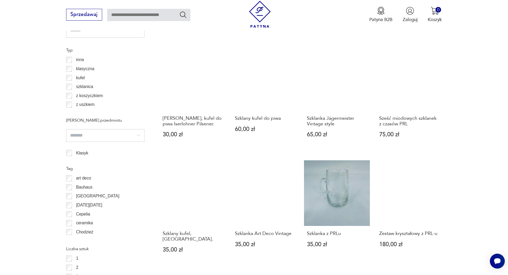
scroll to position [551, 0]
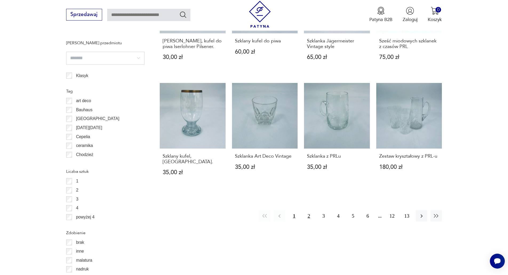
click at [308, 210] on button "2" at bounding box center [308, 215] width 11 height 11
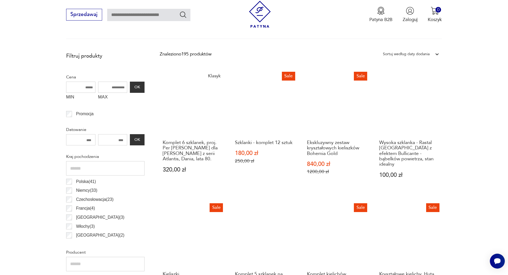
scroll to position [257, 0]
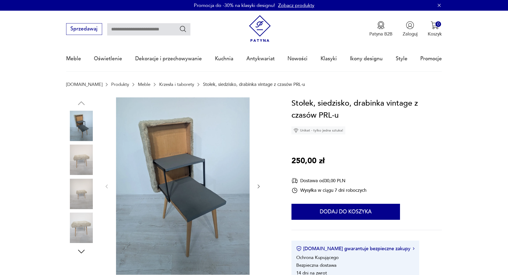
click at [82, 163] on img at bounding box center [81, 159] width 30 height 30
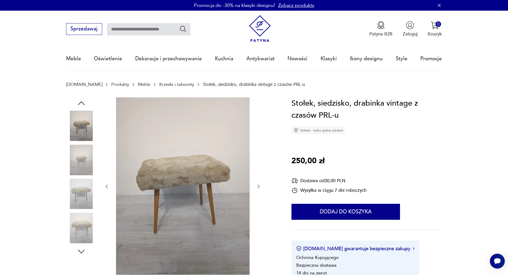
click at [84, 168] on img at bounding box center [81, 159] width 30 height 30
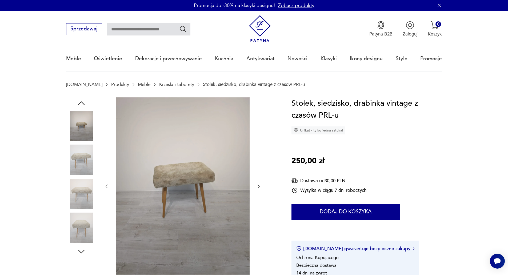
click at [85, 192] on img at bounding box center [81, 194] width 30 height 30
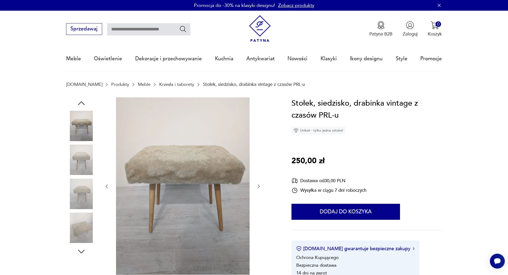
click at [82, 202] on img at bounding box center [81, 194] width 30 height 30
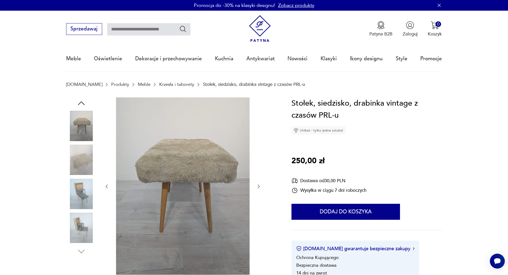
click at [83, 212] on div at bounding box center [81, 177] width 30 height 133
click at [80, 195] on img at bounding box center [81, 194] width 30 height 30
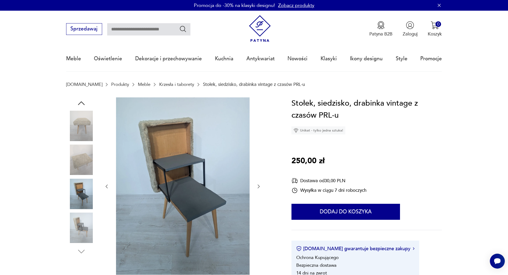
click at [79, 235] on img at bounding box center [81, 227] width 30 height 30
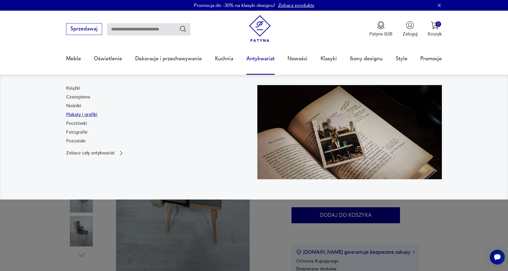
click at [78, 116] on link "Plakaty i grafiki" at bounding box center [81, 114] width 31 height 6
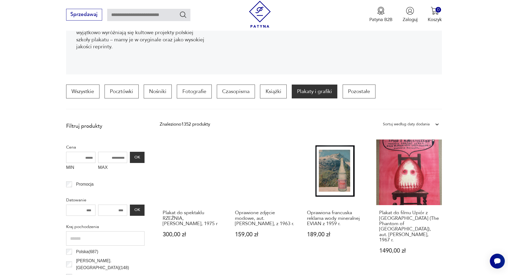
scroll to position [124, 0]
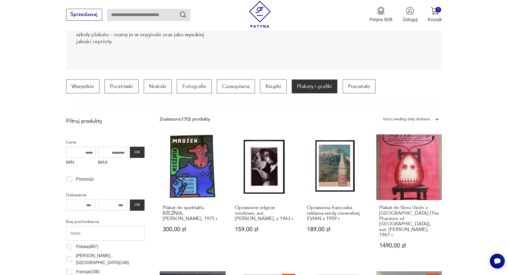
click at [417, 121] on div "Sortuj według daty dodania" at bounding box center [406, 119] width 47 height 7
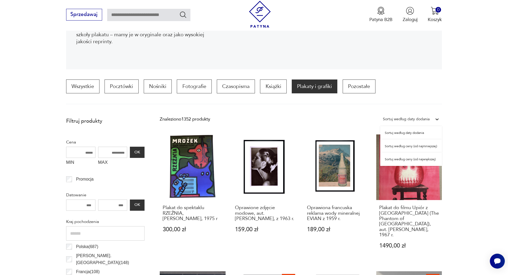
click at [415, 146] on div "Sortuj według ceny (od najmniejszej)" at bounding box center [411, 145] width 62 height 13
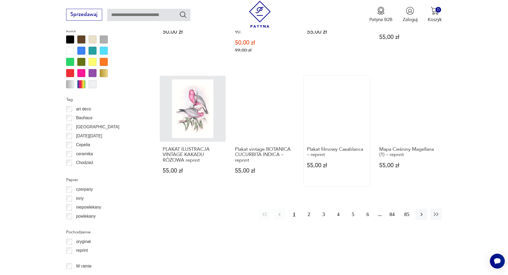
scroll to position [585, 0]
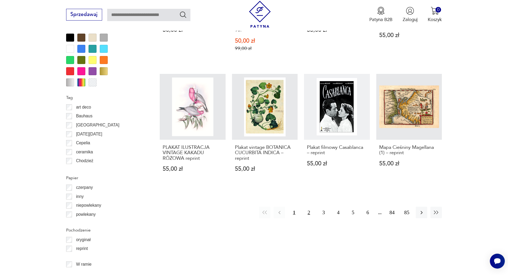
click at [309, 207] on button "2" at bounding box center [308, 212] width 11 height 11
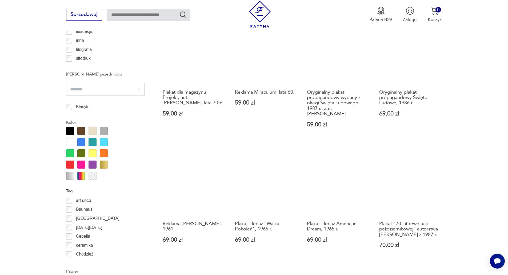
scroll to position [531, 0]
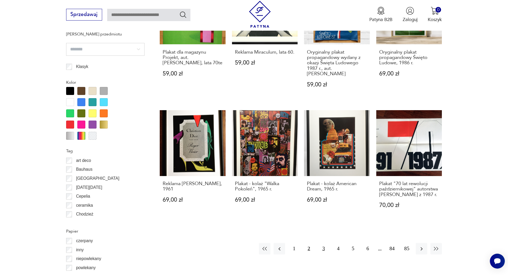
click at [323, 244] on button "3" at bounding box center [323, 248] width 11 height 11
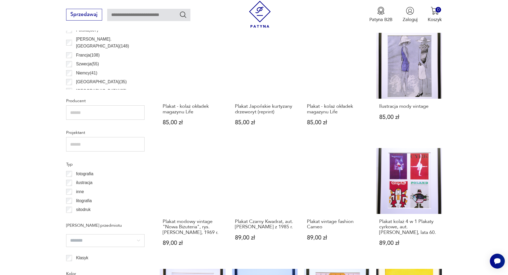
scroll to position [345, 0]
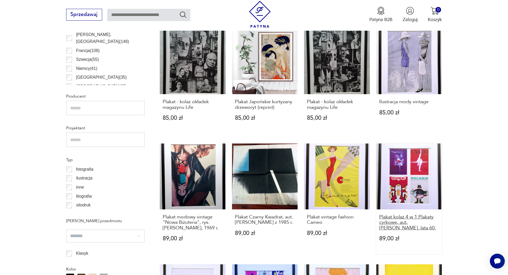
click at [411, 221] on h3 "Plakat kolaż 4 w 1 Plakaty cyrkowe, aut. Wiktor Górka, lata 60." at bounding box center [409, 222] width 60 height 16
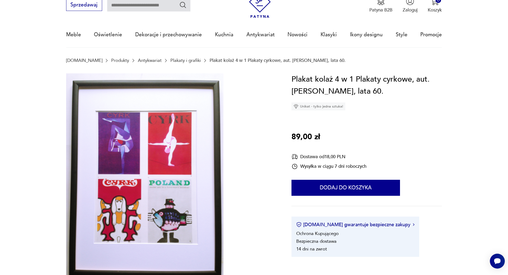
scroll to position [53, 0]
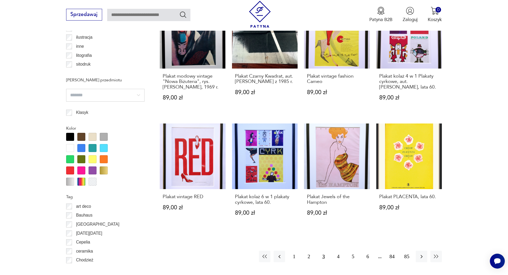
scroll to position [531, 0]
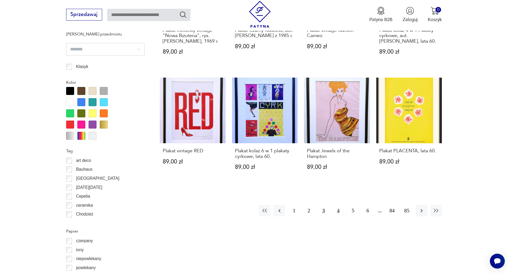
click at [336, 212] on button "4" at bounding box center [337, 210] width 11 height 11
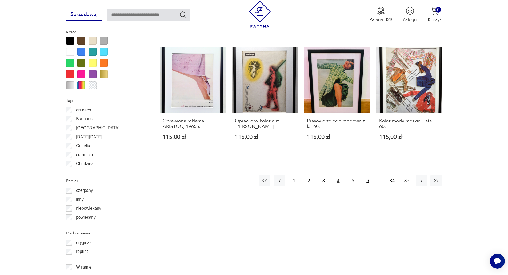
scroll to position [585, 0]
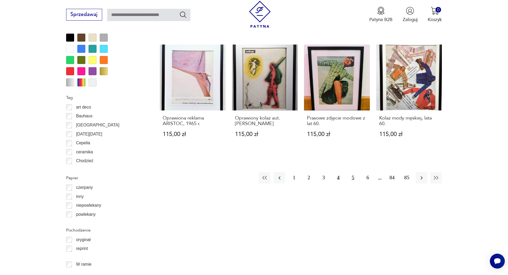
click at [353, 179] on button "5" at bounding box center [352, 177] width 11 height 11
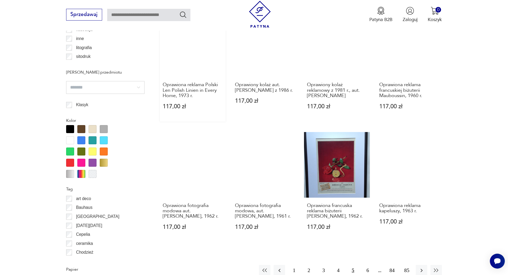
scroll to position [505, 0]
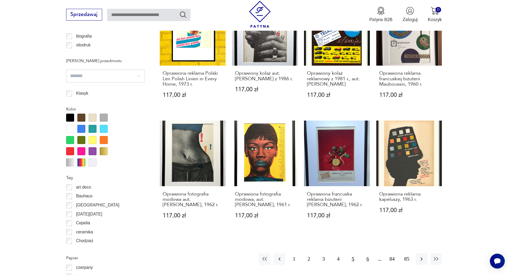
click at [365, 255] on button "6" at bounding box center [367, 258] width 11 height 11
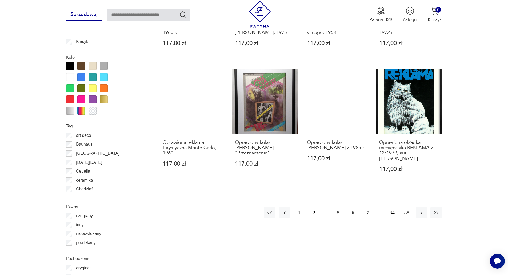
scroll to position [558, 0]
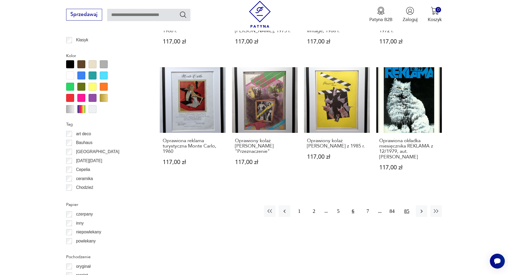
click at [409, 205] on button "85" at bounding box center [406, 210] width 11 height 11
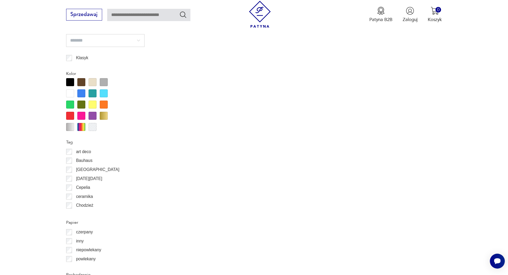
scroll to position [638, 0]
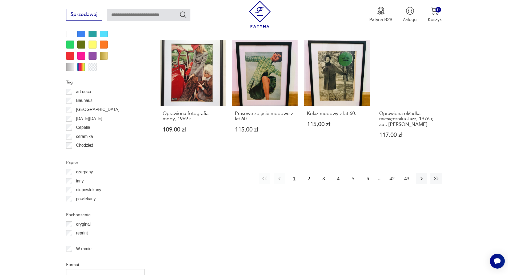
scroll to position [611, 0]
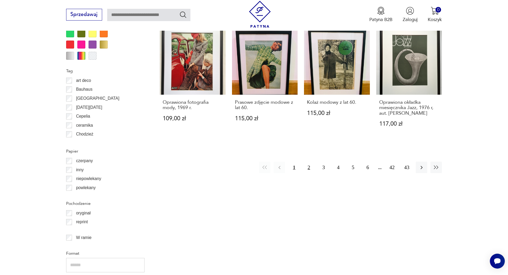
click at [311, 167] on button "2" at bounding box center [308, 167] width 11 height 11
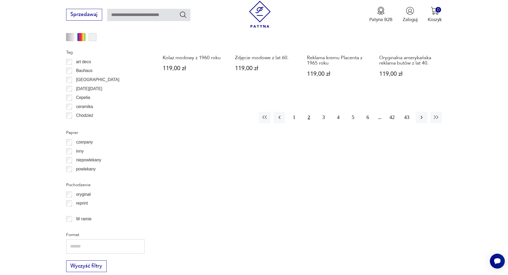
scroll to position [638, 0]
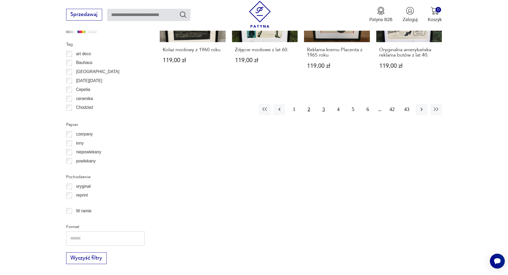
click at [322, 110] on button "3" at bounding box center [323, 109] width 11 height 11
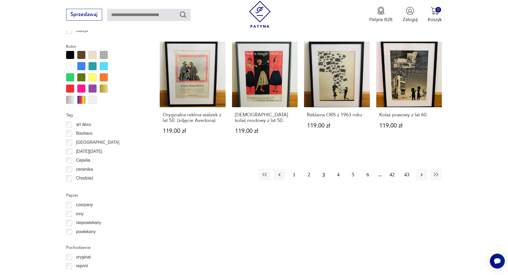
scroll to position [558, 0]
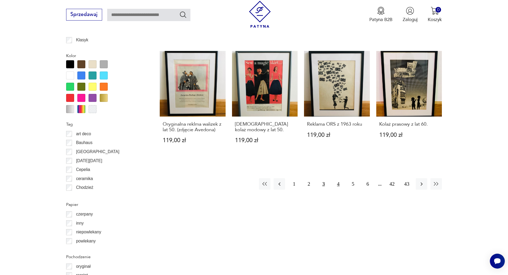
click at [338, 184] on button "4" at bounding box center [337, 183] width 11 height 11
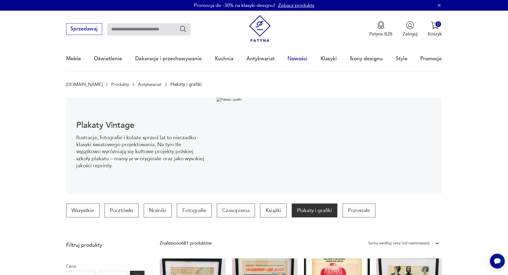
click at [299, 58] on link "Nowości" at bounding box center [297, 58] width 20 height 25
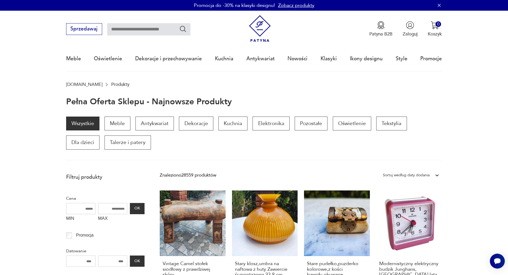
click at [262, 30] on img at bounding box center [259, 28] width 27 height 27
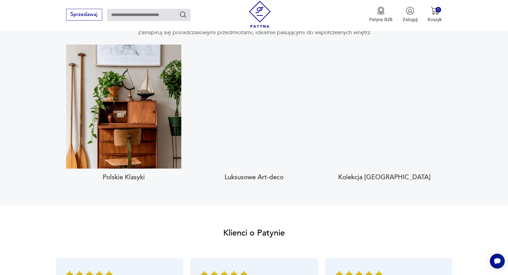
scroll to position [586, 0]
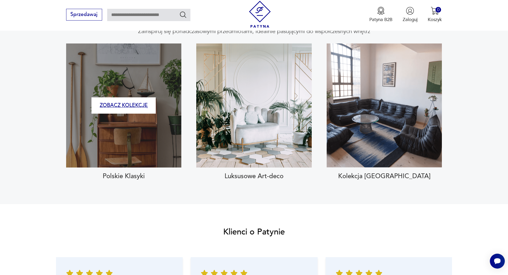
click at [131, 101] on button "Zobacz kolekcję" at bounding box center [123, 105] width 64 height 16
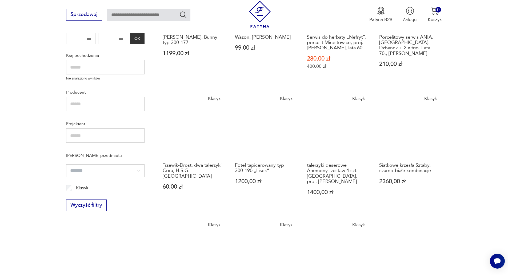
scroll to position [352, 0]
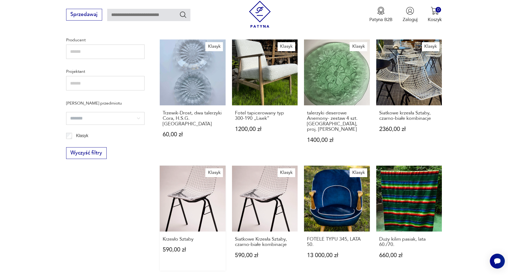
click at [198, 187] on link "Klasyk Krzesło Sztaby 590,00 zł" at bounding box center [193, 218] width 66 height 105
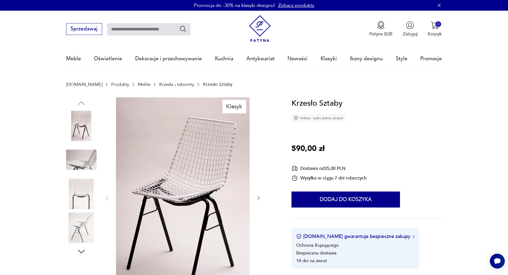
click at [87, 194] on img at bounding box center [81, 194] width 30 height 30
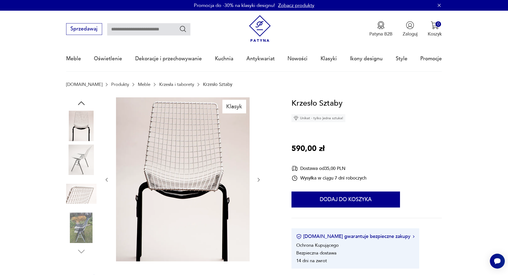
click at [259, 179] on icon "button" at bounding box center [258, 179] width 5 height 5
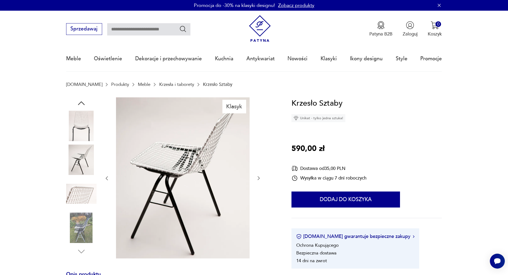
click at [259, 179] on icon "button" at bounding box center [258, 177] width 5 height 5
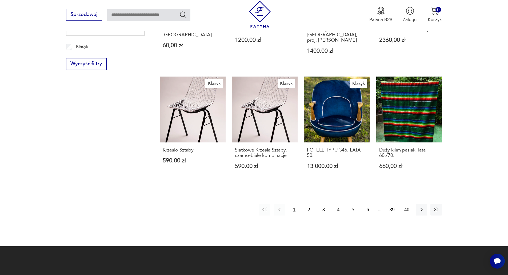
scroll to position [458, 0]
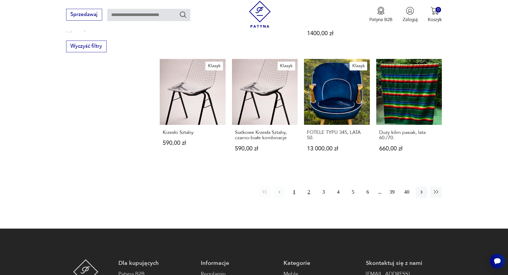
click at [307, 186] on button "2" at bounding box center [308, 191] width 11 height 11
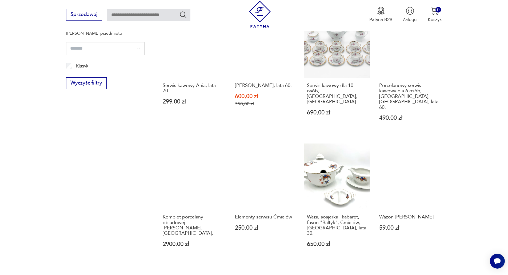
scroll to position [405, 0]
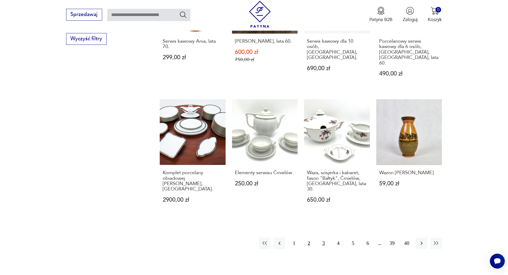
click at [326, 237] on button "3" at bounding box center [323, 242] width 11 height 11
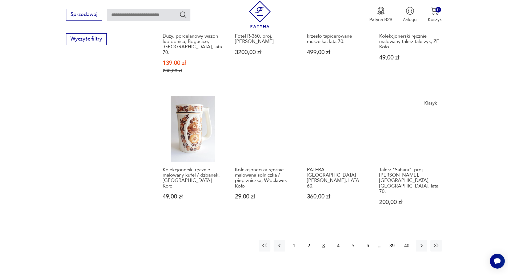
scroll to position [485, 0]
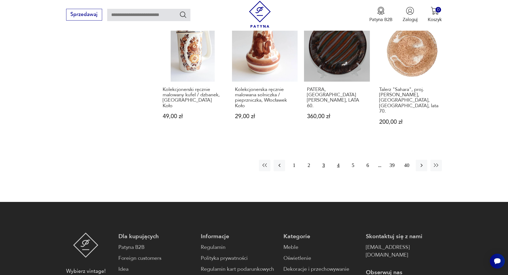
click at [336, 160] on button "4" at bounding box center [337, 165] width 11 height 11
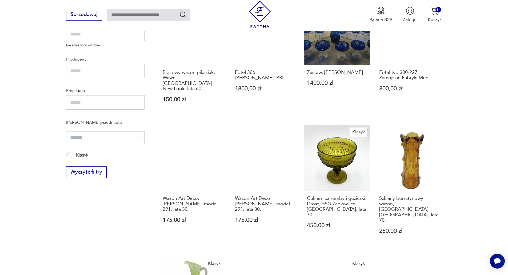
scroll to position [432, 0]
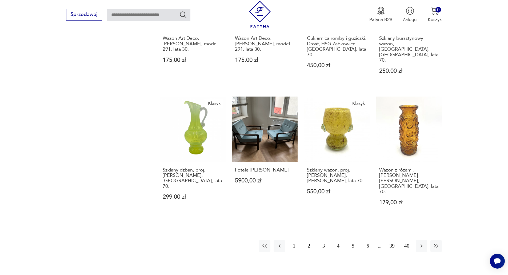
click at [353, 240] on button "5" at bounding box center [352, 245] width 11 height 11
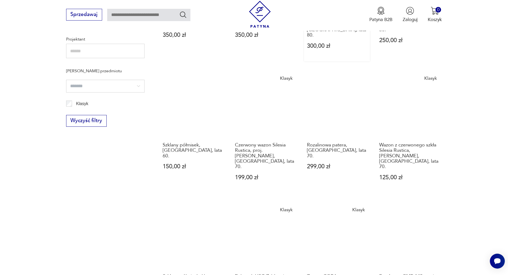
scroll to position [432, 0]
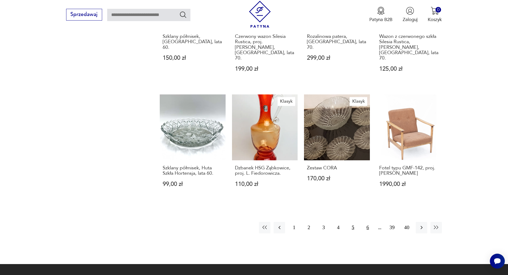
click at [369, 222] on button "6" at bounding box center [367, 227] width 11 height 11
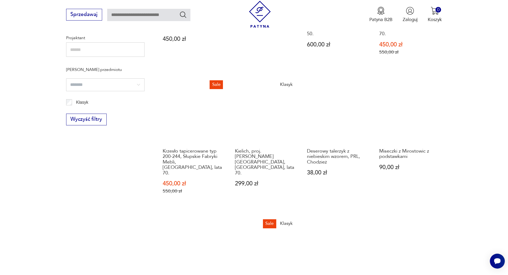
scroll to position [458, 0]
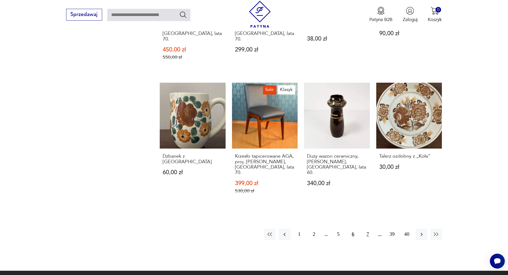
click at [366, 228] on button "7" at bounding box center [367, 233] width 11 height 11
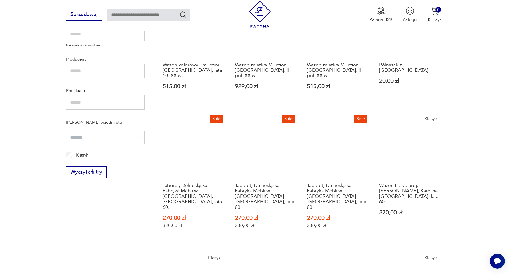
scroll to position [432, 0]
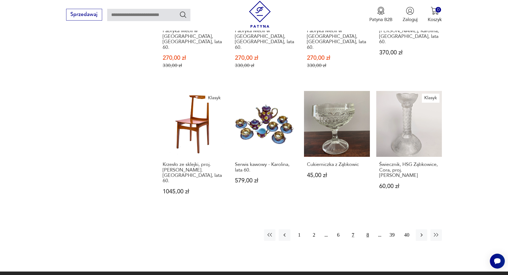
click at [367, 229] on button "8" at bounding box center [367, 234] width 11 height 11
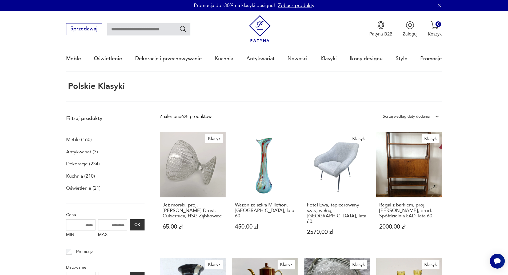
click at [77, 139] on p "Meble (160)" at bounding box center [79, 139] width 26 height 9
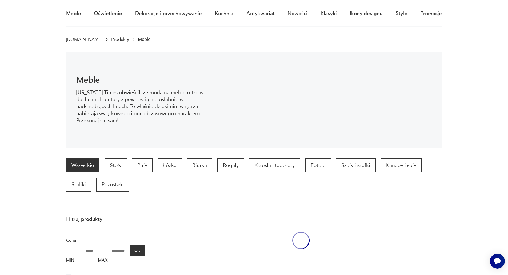
scroll to position [52, 0]
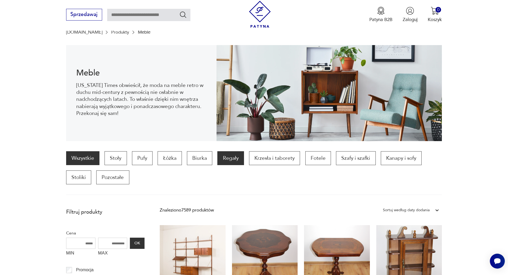
click at [232, 160] on p "Regały" at bounding box center [230, 158] width 26 height 14
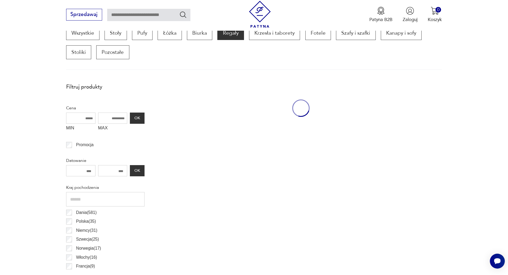
scroll to position [178, 0]
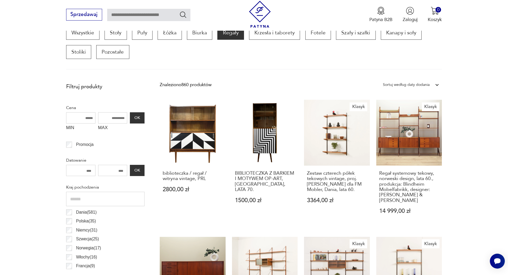
click at [428, 83] on div "Sortuj według daty dodania" at bounding box center [406, 84] width 47 height 7
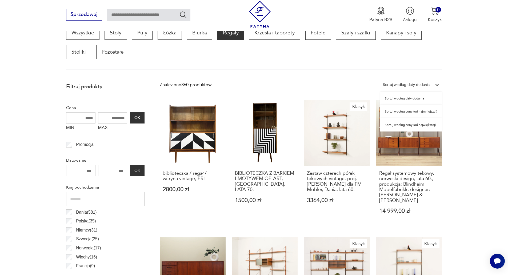
click at [422, 111] on div "Sortuj według ceny (od najmniejszej)" at bounding box center [411, 111] width 62 height 13
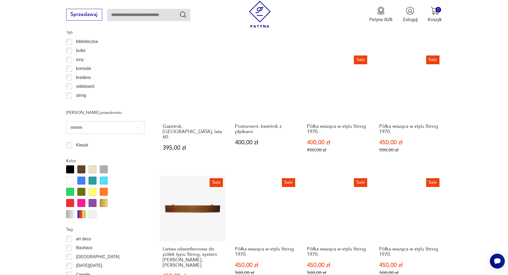
scroll to position [551, 0]
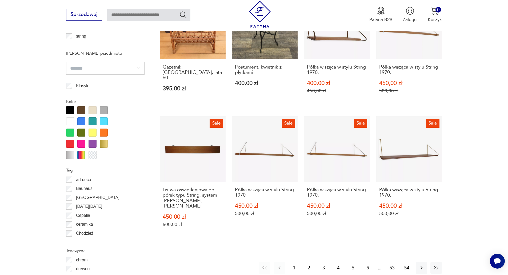
click at [309, 262] on button "2" at bounding box center [308, 267] width 11 height 11
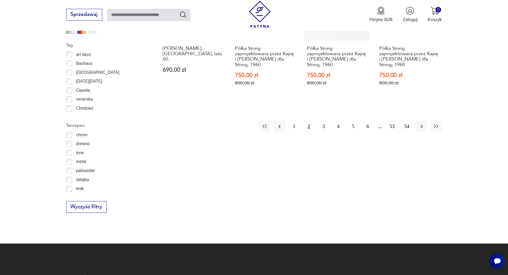
scroll to position [684, 0]
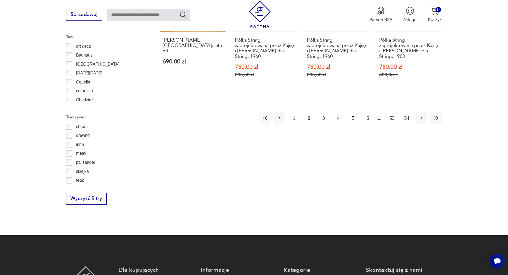
click at [324, 118] on button "3" at bounding box center [323, 117] width 11 height 11
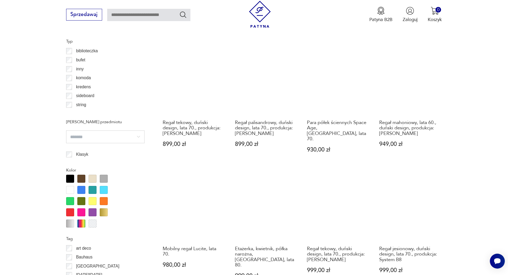
scroll to position [551, 0]
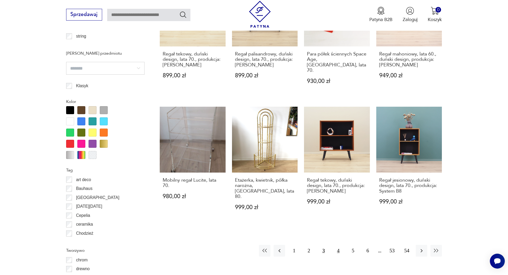
click at [338, 245] on button "4" at bounding box center [337, 250] width 11 height 11
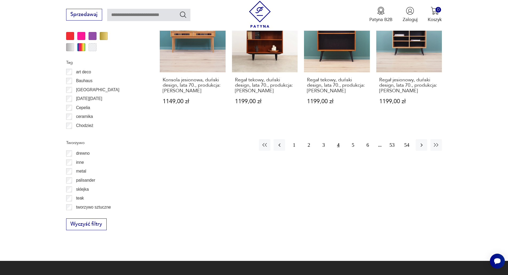
scroll to position [657, 0]
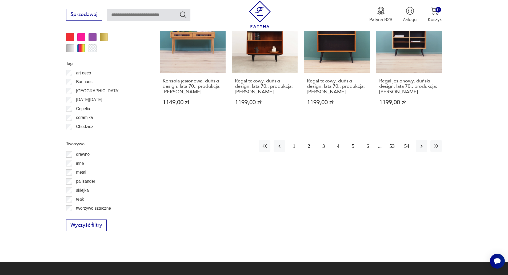
click at [353, 147] on button "5" at bounding box center [352, 145] width 11 height 11
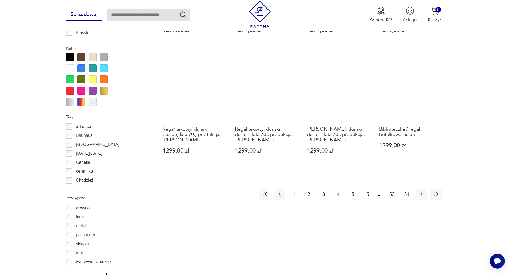
scroll to position [604, 0]
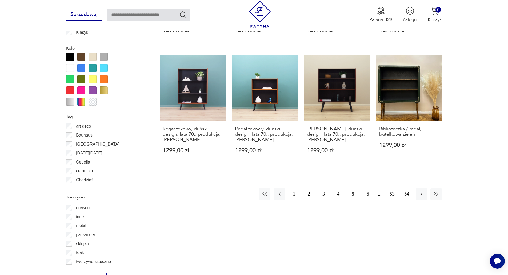
click at [367, 195] on button "6" at bounding box center [367, 193] width 11 height 11
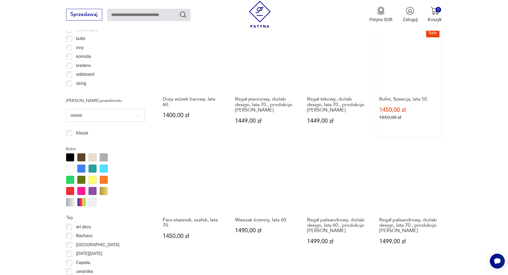
scroll to position [524, 0]
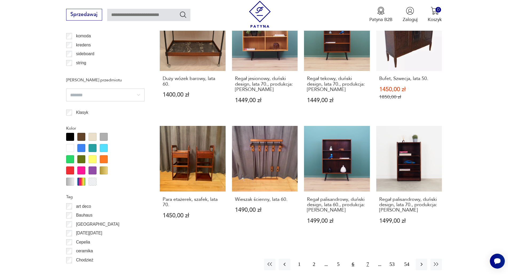
click at [367, 259] on button "7" at bounding box center [367, 264] width 11 height 11
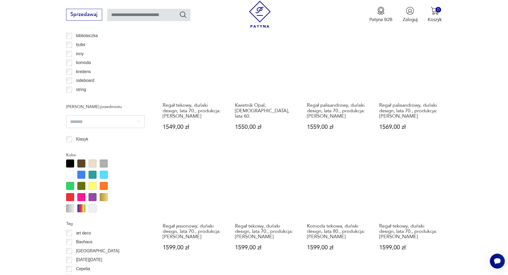
scroll to position [524, 0]
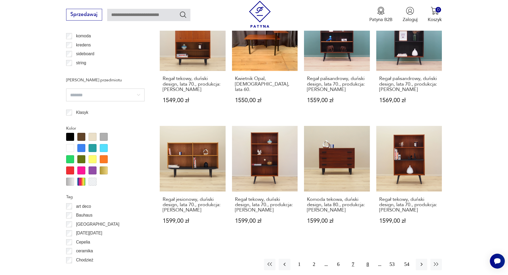
click at [367, 259] on button "8" at bounding box center [367, 264] width 11 height 11
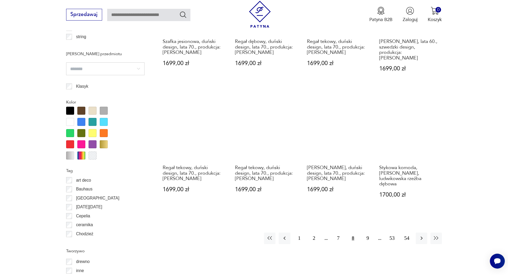
scroll to position [551, 0]
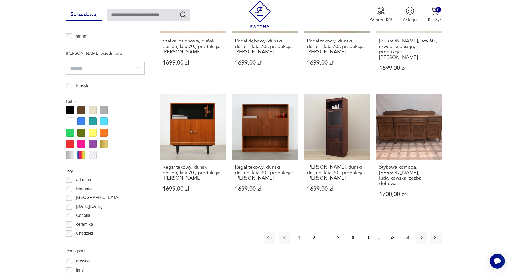
click at [368, 232] on button "9" at bounding box center [367, 237] width 11 height 11
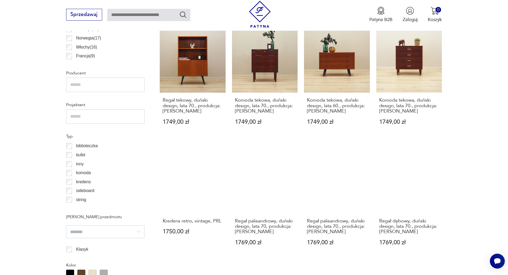
scroll to position [391, 0]
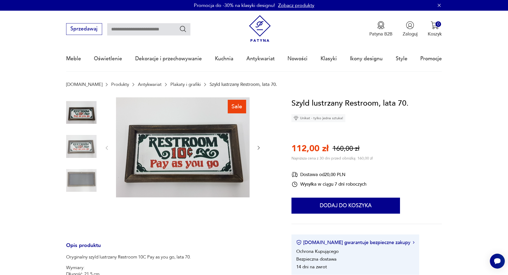
click at [88, 144] on img at bounding box center [81, 146] width 30 height 30
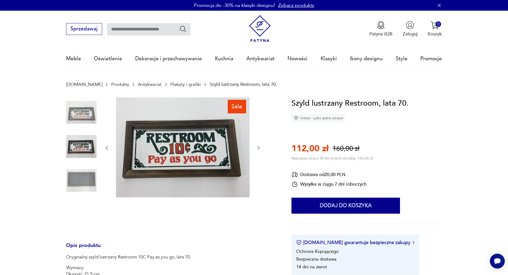
drag, startPoint x: 209, startPoint y: 149, endPoint x: 430, endPoint y: 164, distance: 221.5
click at [454, 125] on section "Sale Opis produktu Oryginalny szyld lustrzany Restroom 10C Pay as you go, lata …" at bounding box center [254, 268] width 508 height 342
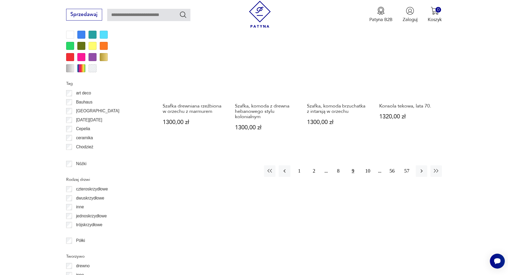
scroll to position [630, 0]
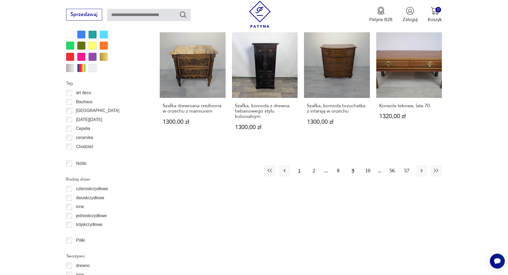
click at [298, 165] on button "1" at bounding box center [298, 170] width 11 height 11
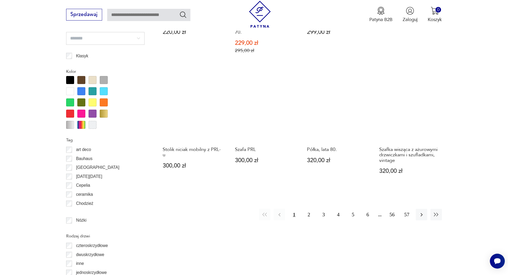
scroll to position [580, 0]
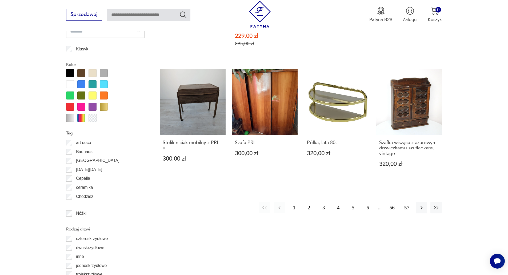
click at [310, 202] on button "2" at bounding box center [308, 207] width 11 height 11
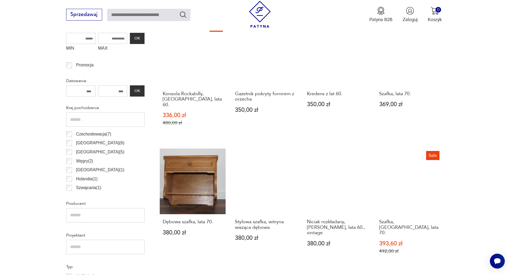
scroll to position [261, 0]
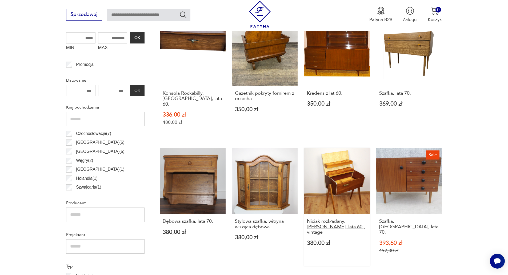
click at [342, 219] on h3 "Niciak rozkładany, [PERSON_NAME], lata 60., vintage" at bounding box center [337, 227] width 60 height 16
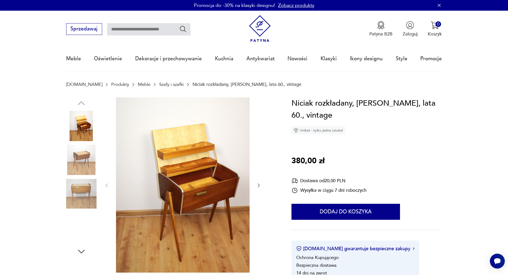
click at [78, 159] on img at bounding box center [81, 159] width 30 height 30
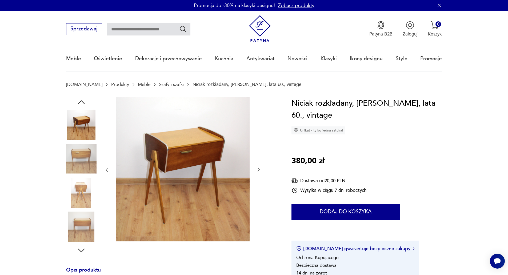
click at [85, 172] on img at bounding box center [81, 158] width 30 height 30
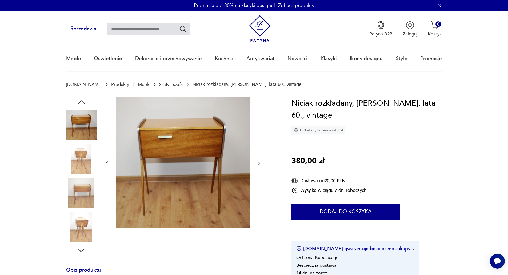
click at [86, 186] on img at bounding box center [81, 193] width 30 height 30
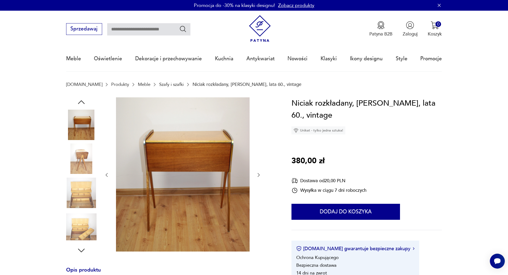
click at [85, 191] on img at bounding box center [81, 193] width 30 height 30
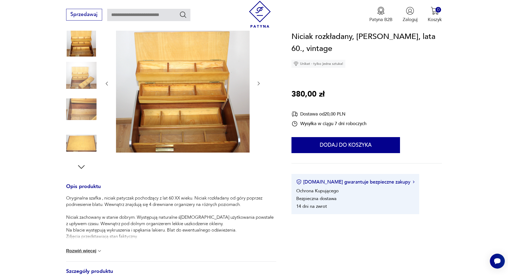
scroll to position [160, 0]
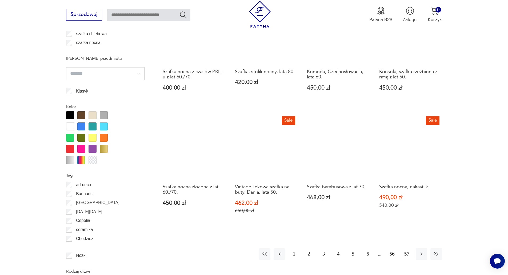
scroll to position [607, 0]
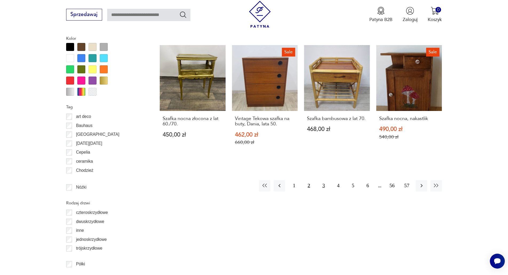
click at [325, 180] on button "3" at bounding box center [323, 185] width 11 height 11
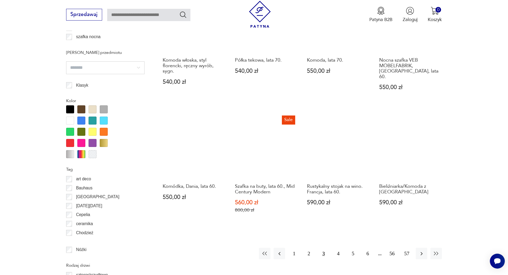
scroll to position [554, 0]
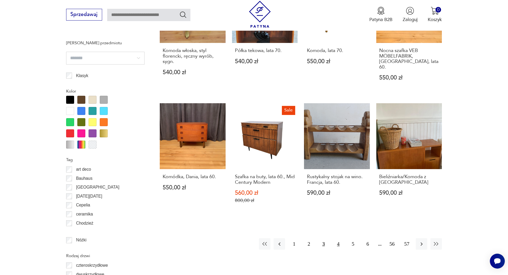
click at [337, 238] on button "4" at bounding box center [337, 243] width 11 height 11
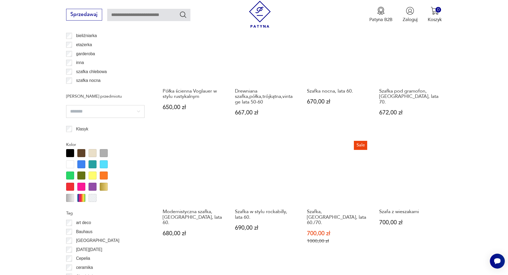
scroll to position [527, 0]
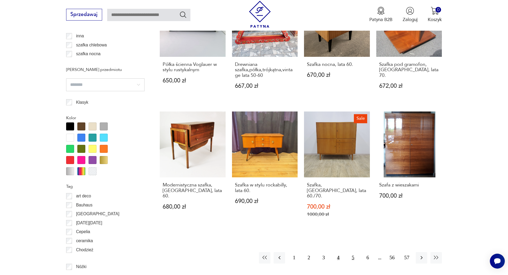
click at [352, 252] on button "5" at bounding box center [352, 257] width 11 height 11
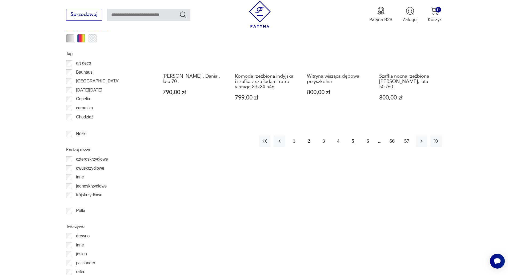
scroll to position [660, 0]
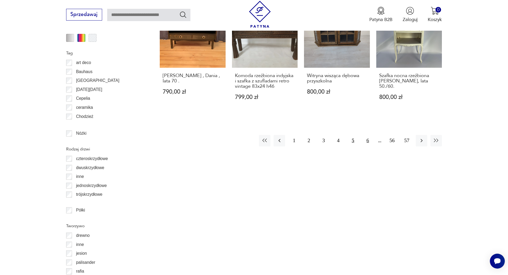
click at [366, 135] on button "6" at bounding box center [367, 140] width 11 height 11
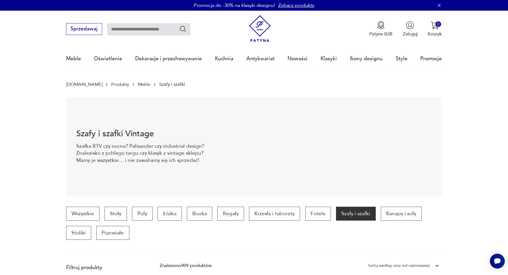
click at [265, 12] on div "Sprzedawaj Patyna B2B Zaloguj 0 Koszyk Twój koszyk ( 0 ) Brak produktów w koszy…" at bounding box center [254, 26] width 376 height 31
click at [265, 25] on img at bounding box center [259, 28] width 27 height 27
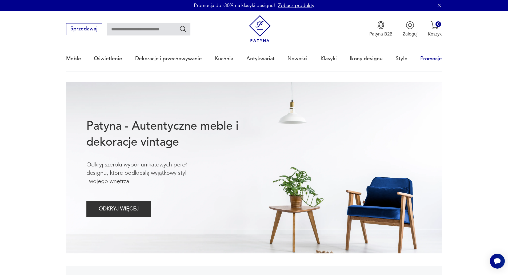
click at [429, 58] on link "Promocje" at bounding box center [431, 58] width 22 height 25
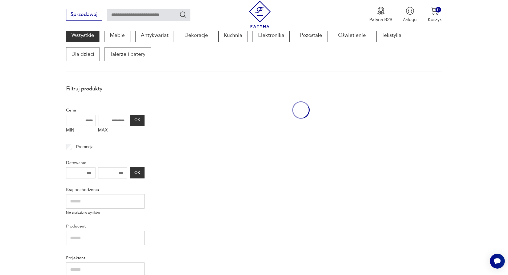
scroll to position [90, 0]
